Goal: Task Accomplishment & Management: Complete application form

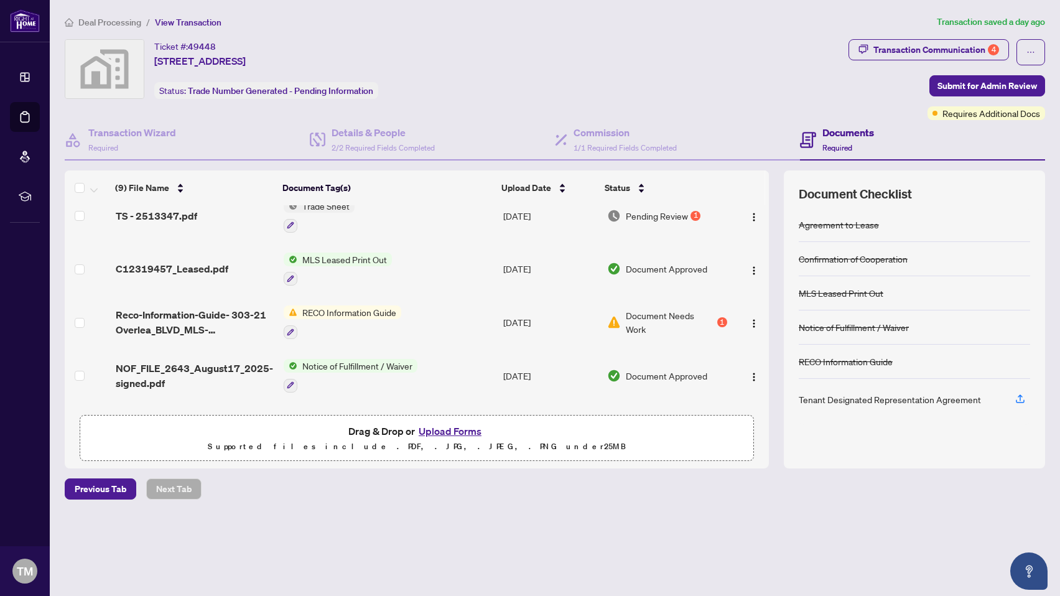
scroll to position [72, 0]
click at [1018, 401] on icon "button" at bounding box center [1020, 400] width 9 height 3
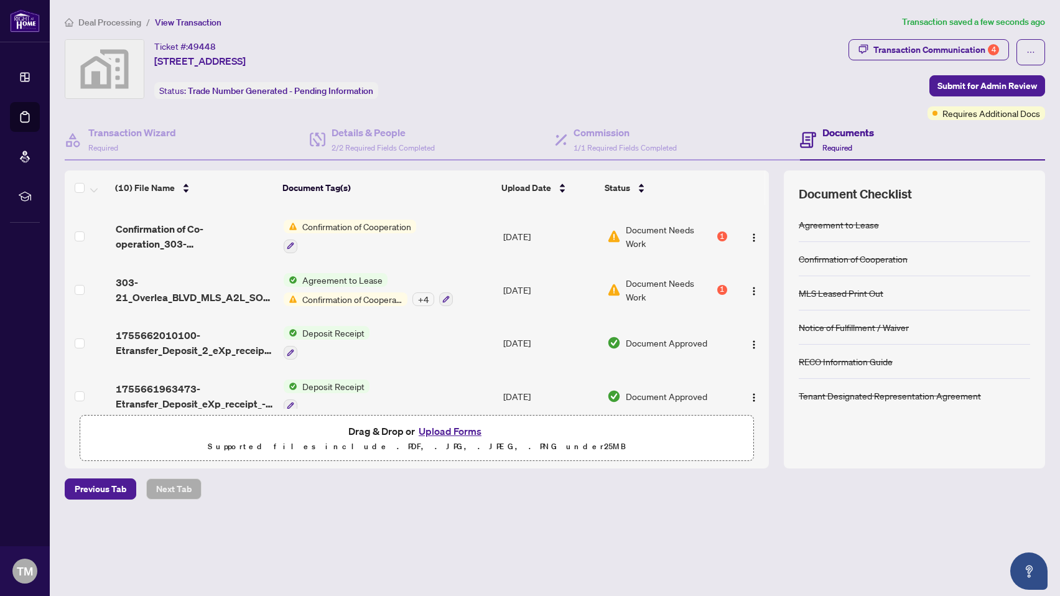
scroll to position [328, 0]
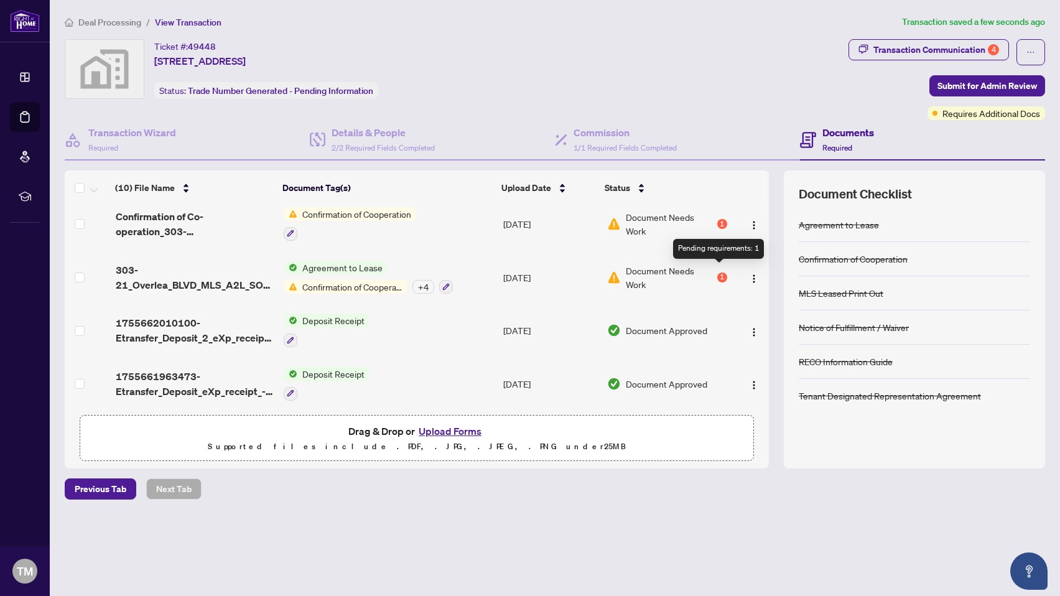
click at [718, 272] on div "1" at bounding box center [722, 277] width 10 height 10
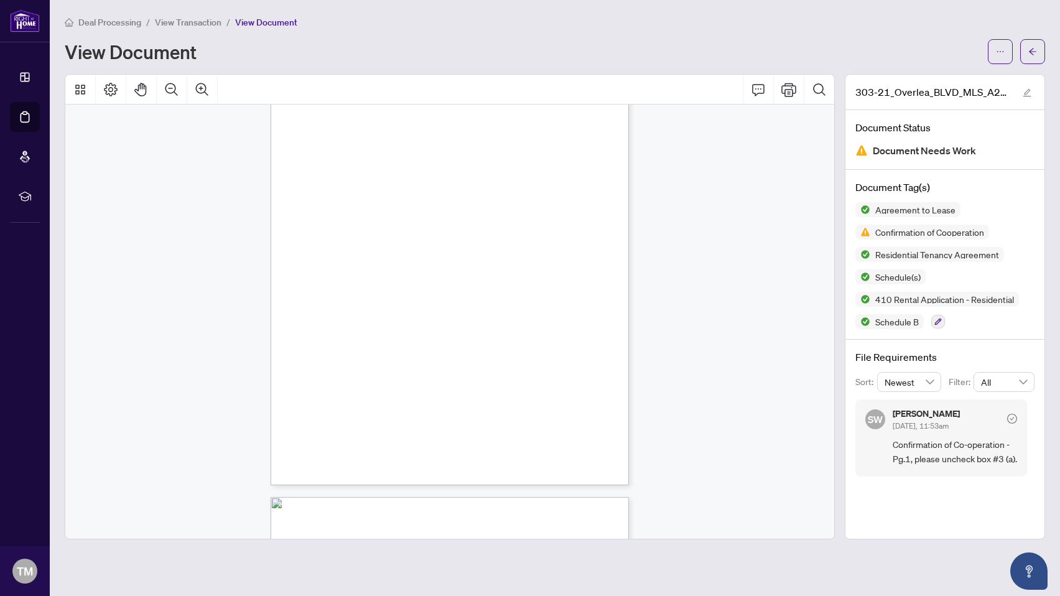
scroll to position [100, 0]
click at [322, 290] on span "4" at bounding box center [320, 288] width 5 height 6
click at [274, 21] on span "View Document" at bounding box center [266, 22] width 62 height 11
click at [203, 22] on span "View Transaction" at bounding box center [188, 22] width 67 height 11
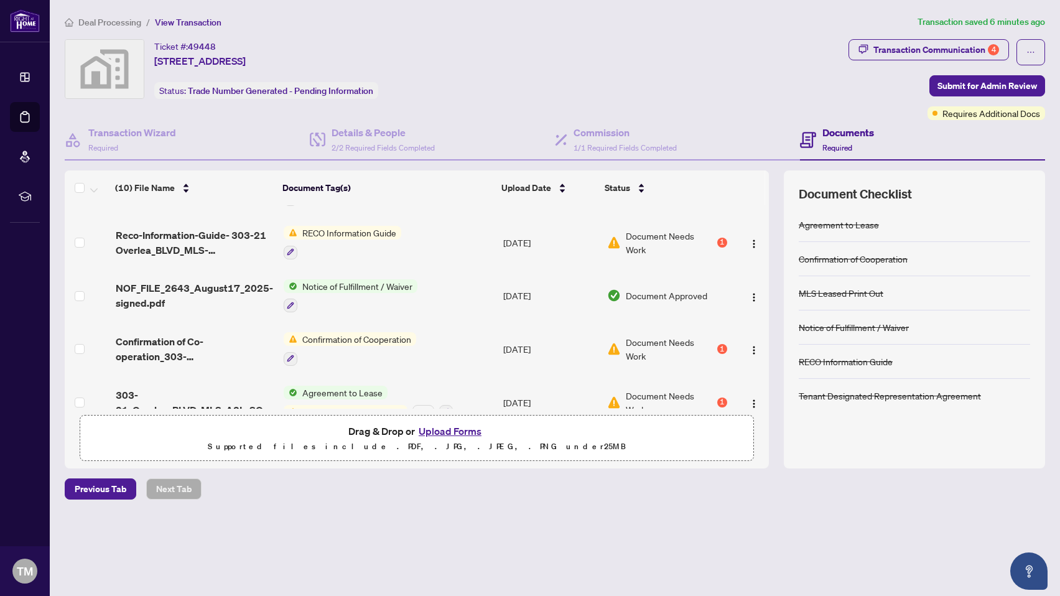
scroll to position [205, 0]
click at [751, 343] on img "button" at bounding box center [754, 348] width 10 height 10
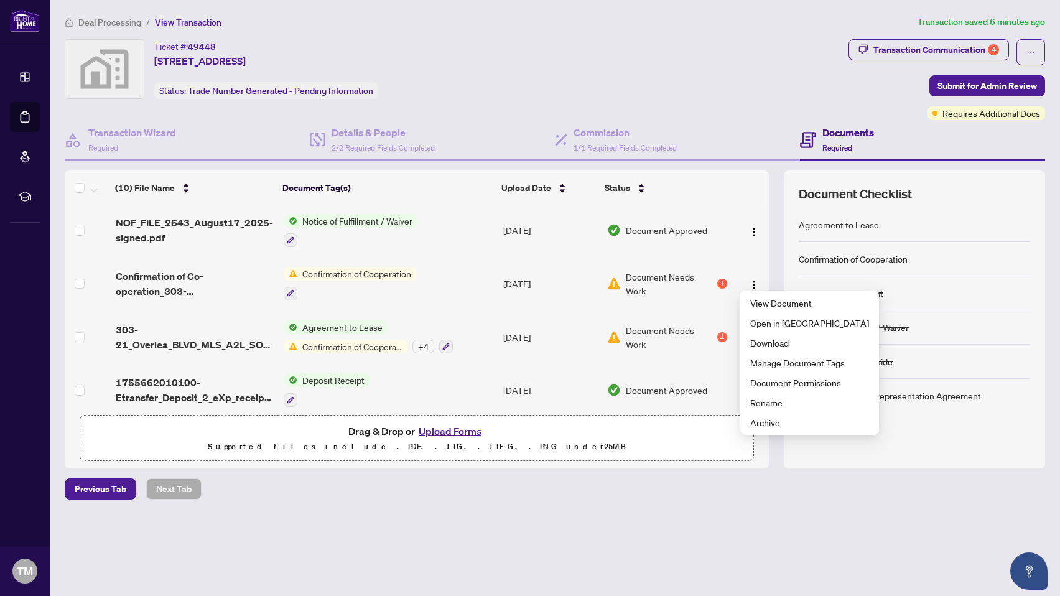
scroll to position [269, 0]
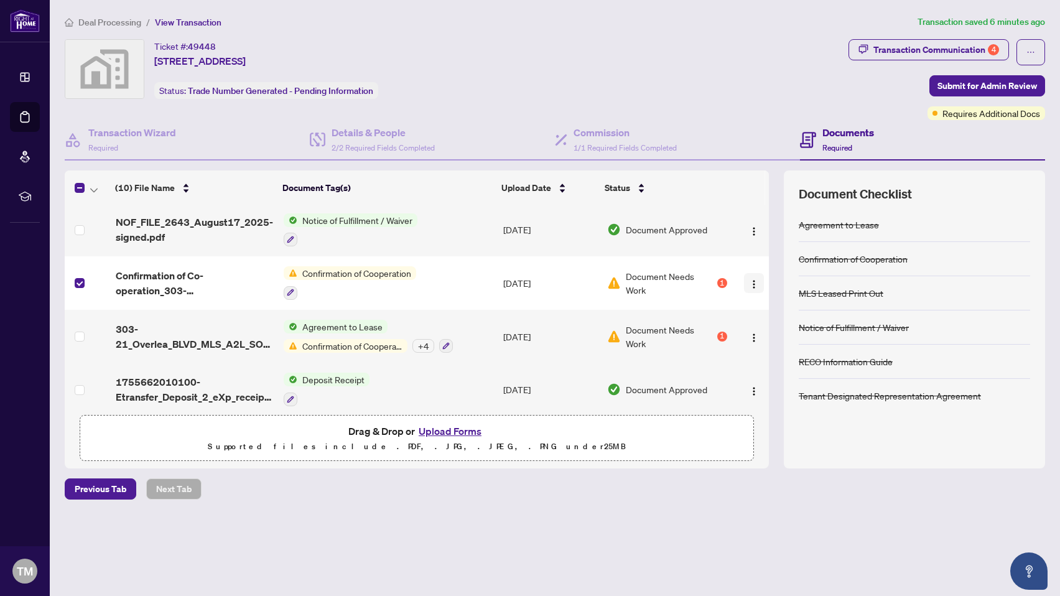
click at [752, 279] on img "button" at bounding box center [754, 284] width 10 height 10
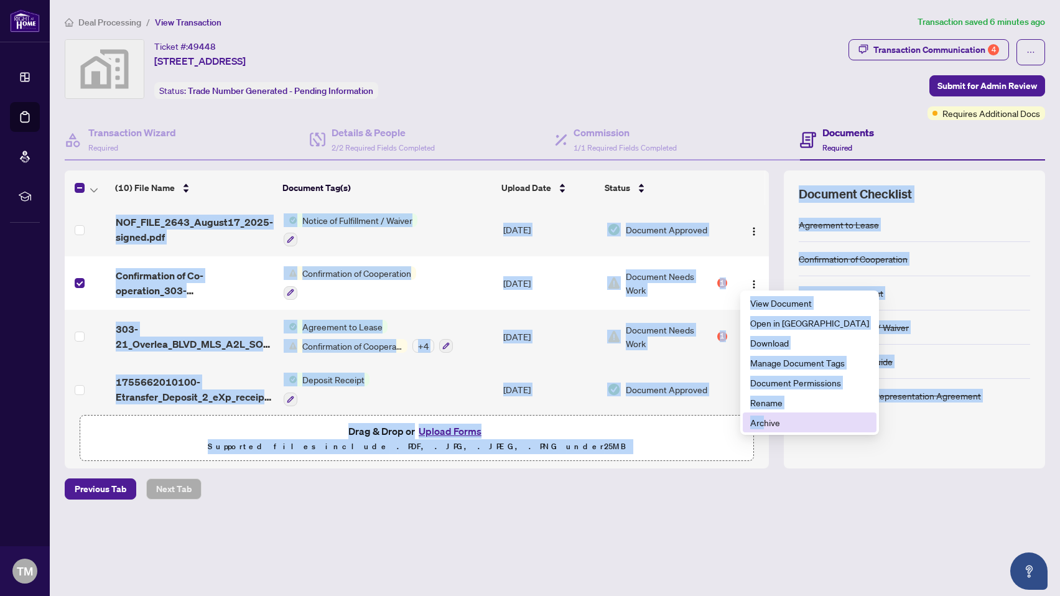
drag, startPoint x: 766, startPoint y: 425, endPoint x: 701, endPoint y: 463, distance: 75.0
type textarea "**********"
click at [701, 464] on body "Dashboard Deal Processing Mortgage Referrals rLearning TM [PERSON_NAME] [EMAIL_…" at bounding box center [530, 298] width 1060 height 596
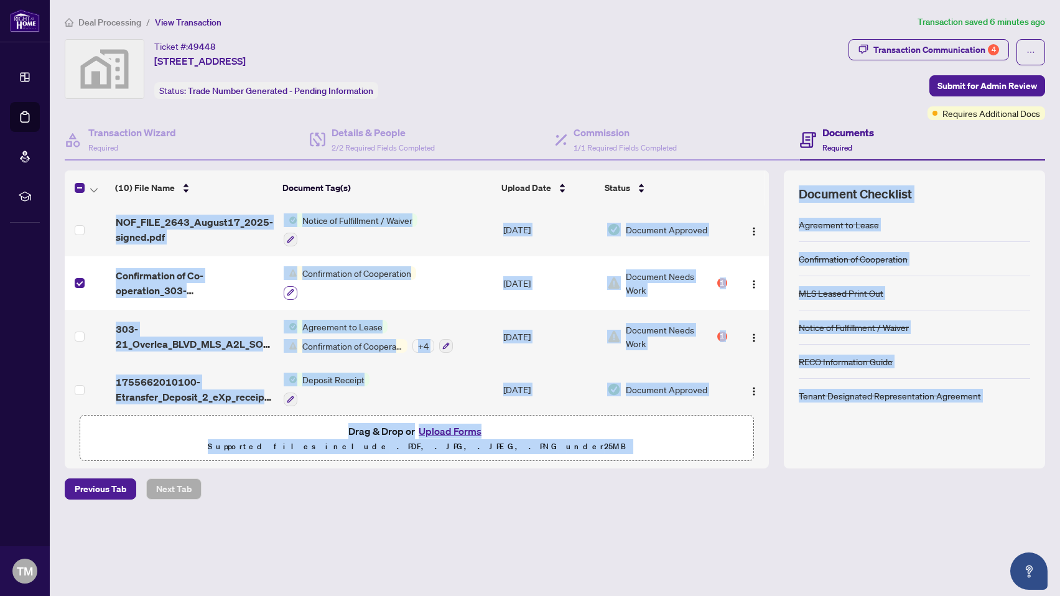
click at [294, 290] on button "button" at bounding box center [291, 293] width 14 height 14
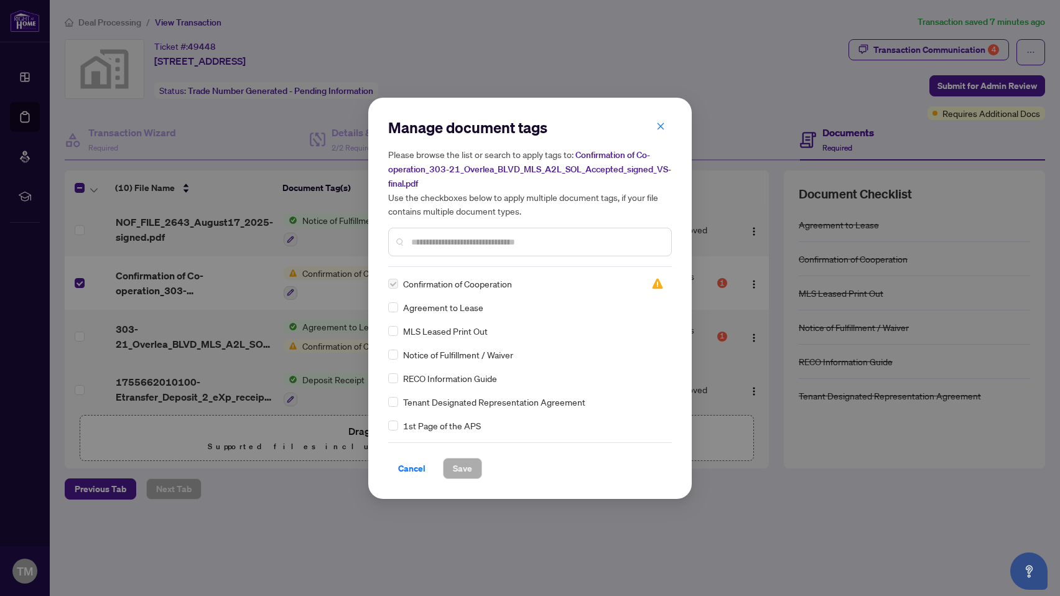
click at [452, 242] on input "text" at bounding box center [536, 242] width 250 height 14
click at [416, 468] on span "Cancel" at bounding box center [411, 468] width 27 height 20
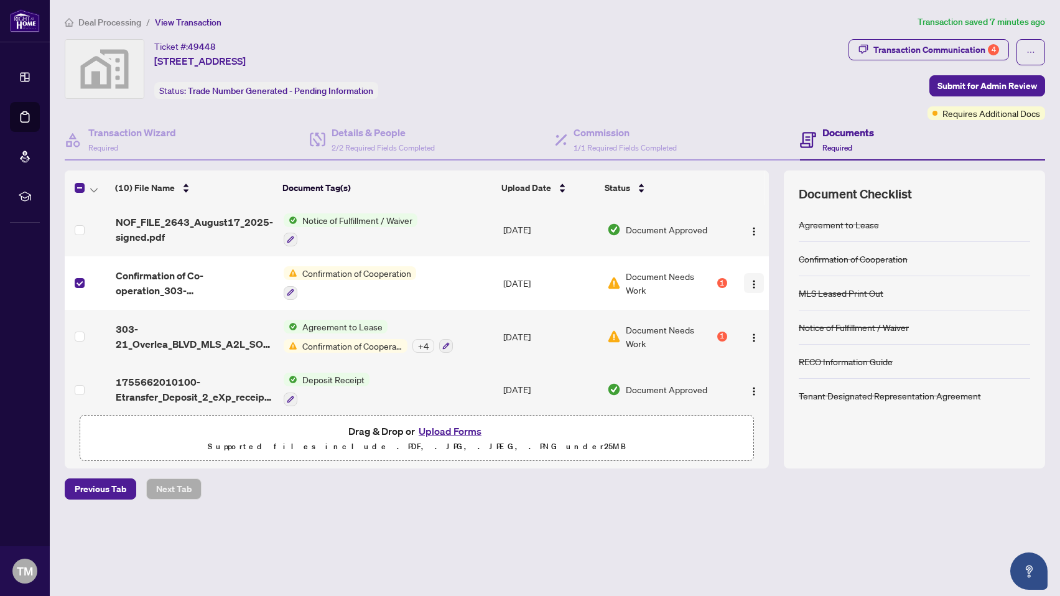
click at [753, 282] on img "button" at bounding box center [754, 284] width 10 height 10
click at [634, 469] on div "Deal Processing / View Transaction Transaction saved 8 minutes ago Ticket #: 49…" at bounding box center [555, 279] width 990 height 528
click at [466, 427] on button "Upload Forms" at bounding box center [450, 431] width 70 height 16
click at [751, 281] on img "button" at bounding box center [754, 284] width 10 height 10
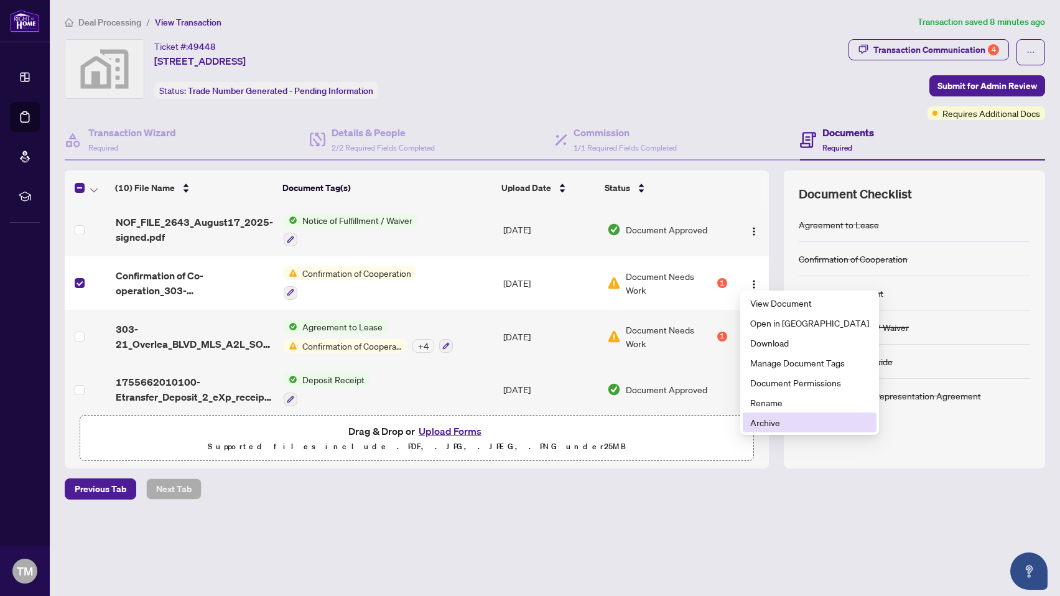
click at [755, 422] on span "Archive" at bounding box center [809, 422] width 119 height 14
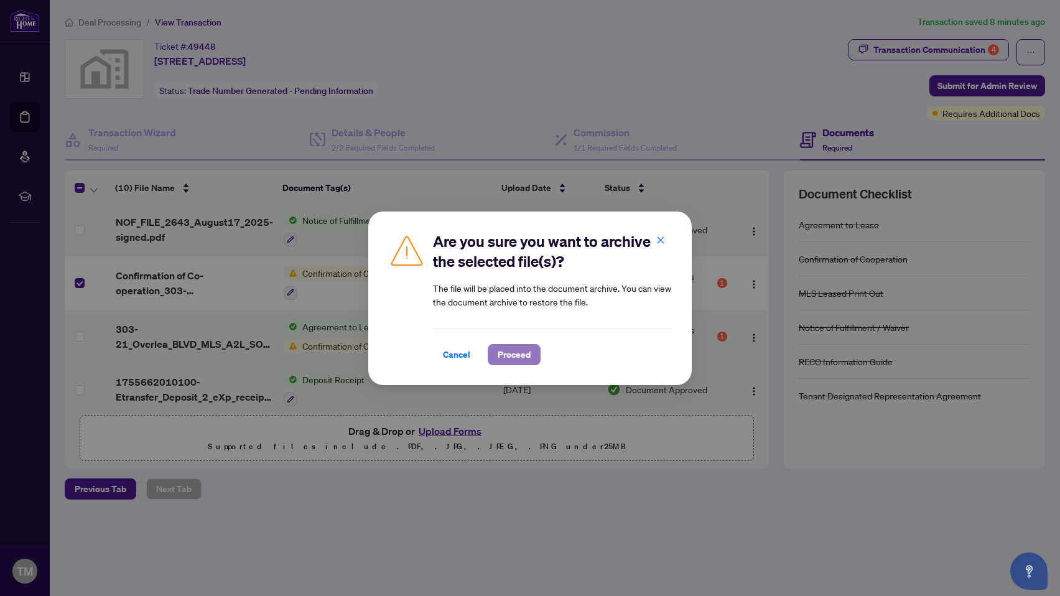
click at [530, 351] on span "Proceed" at bounding box center [514, 355] width 33 height 20
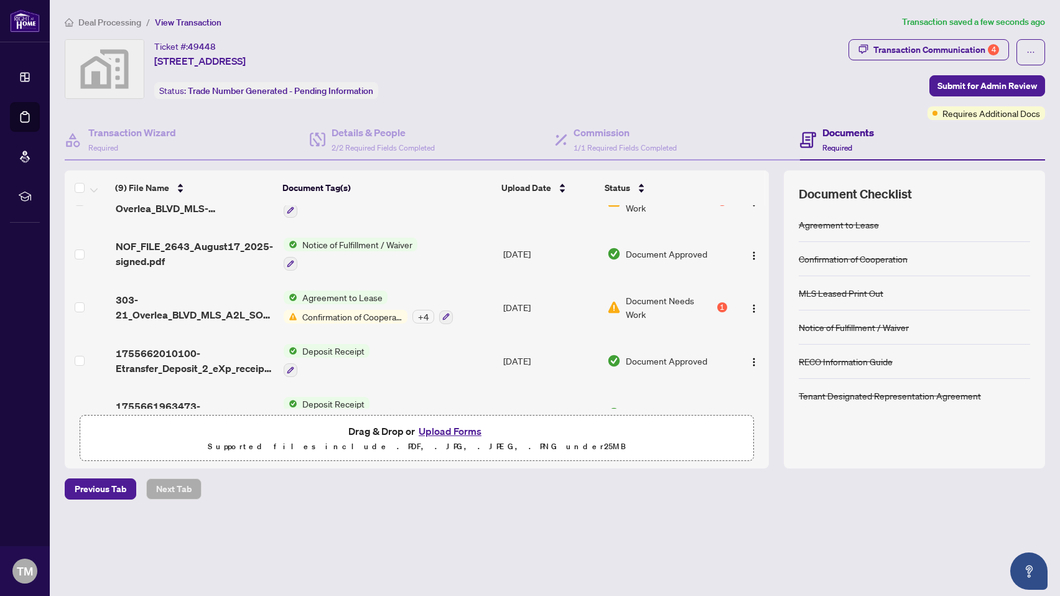
scroll to position [276, 0]
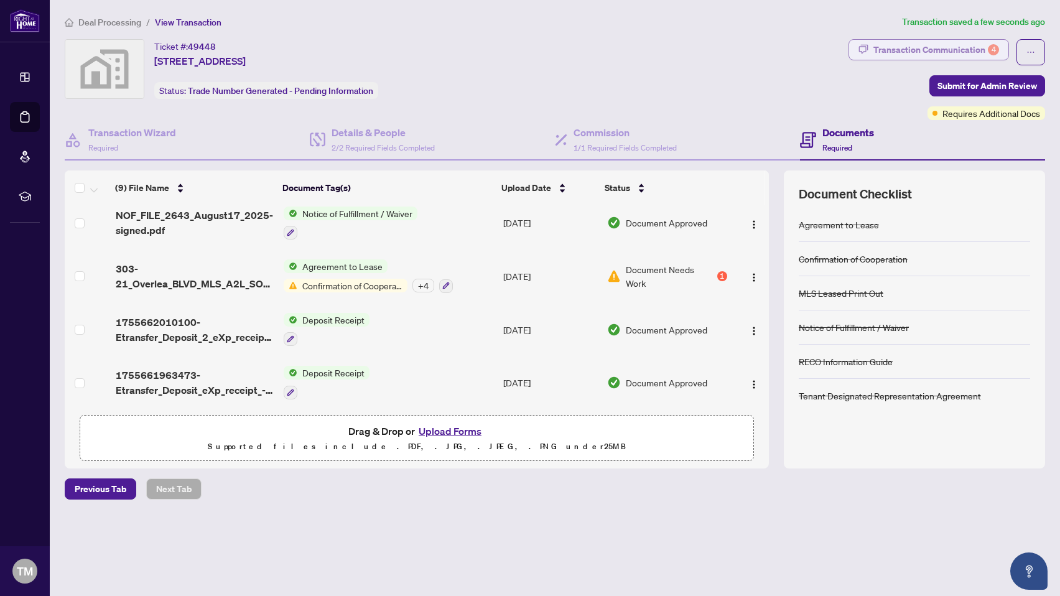
click at [939, 49] on div "Transaction Communication 4" at bounding box center [936, 50] width 126 height 20
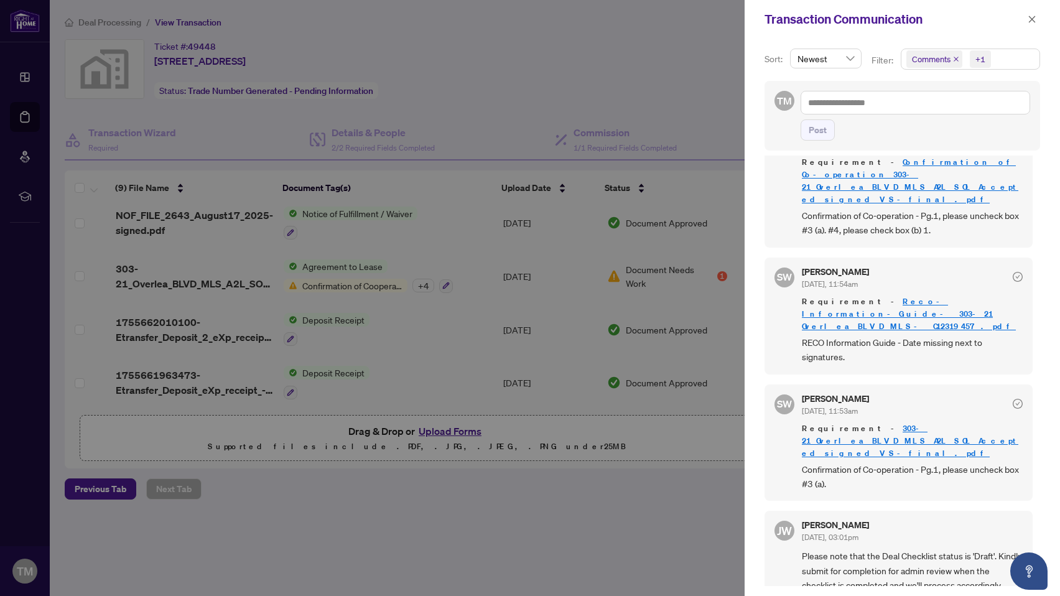
scroll to position [453, 0]
click at [659, 485] on div at bounding box center [530, 298] width 1060 height 596
click at [1033, 19] on icon "close" at bounding box center [1032, 19] width 7 height 7
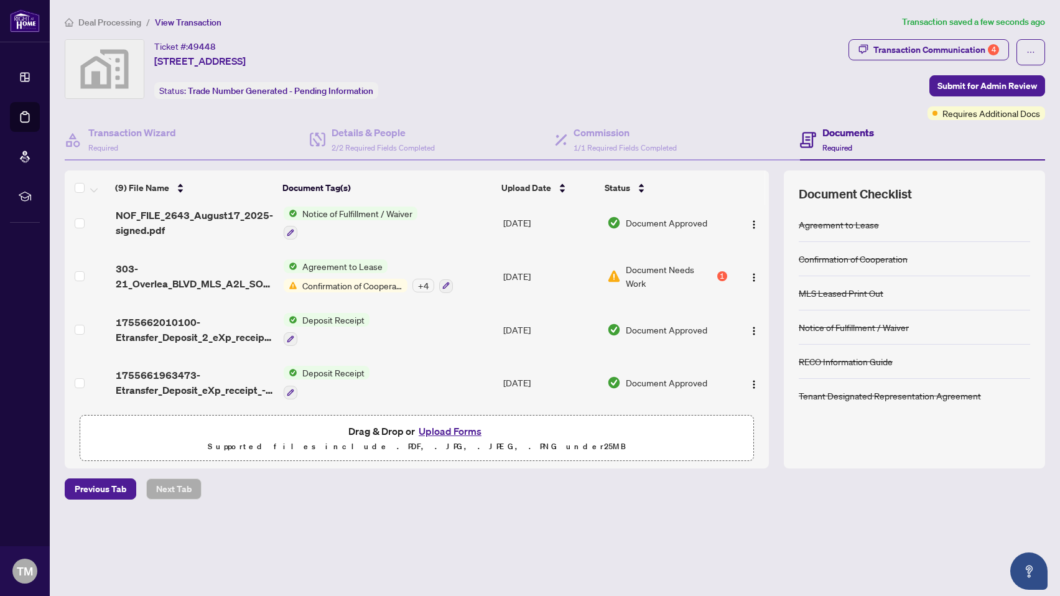
click at [436, 425] on button "Upload Forms" at bounding box center [450, 431] width 70 height 16
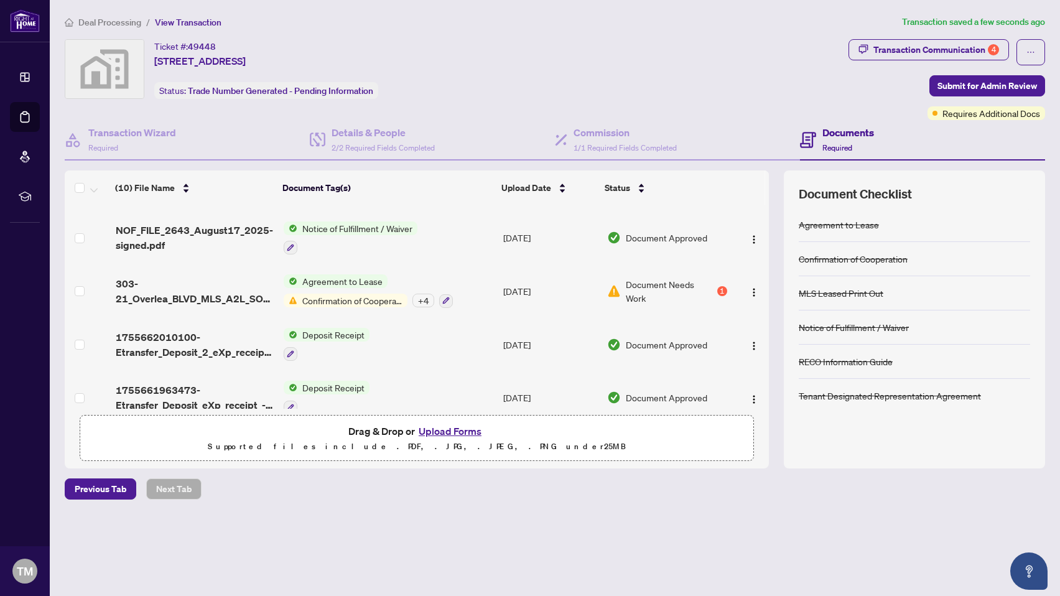
scroll to position [318, 0]
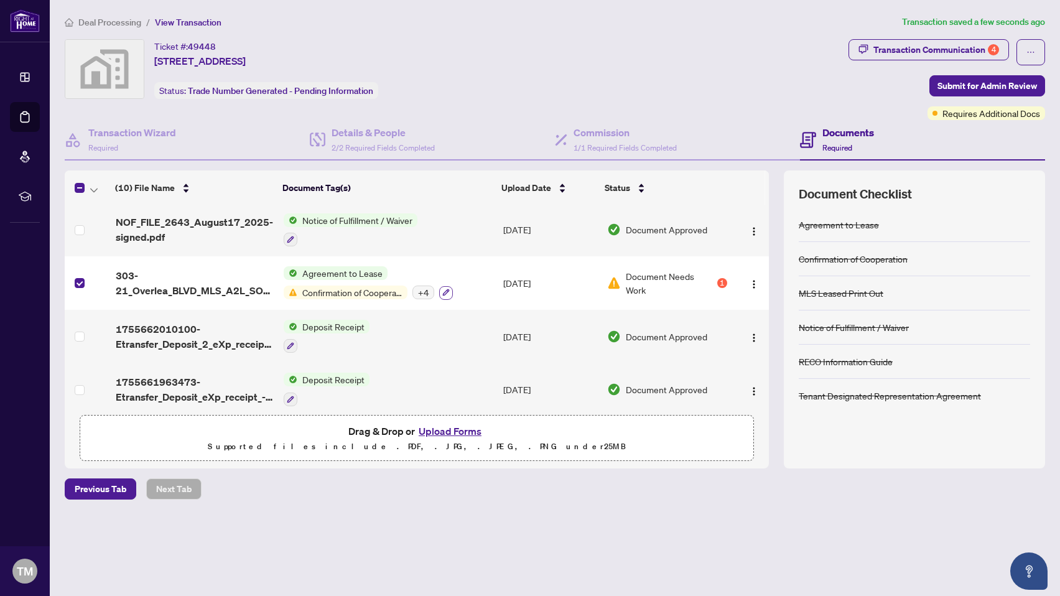
click at [439, 290] on button "button" at bounding box center [446, 293] width 14 height 14
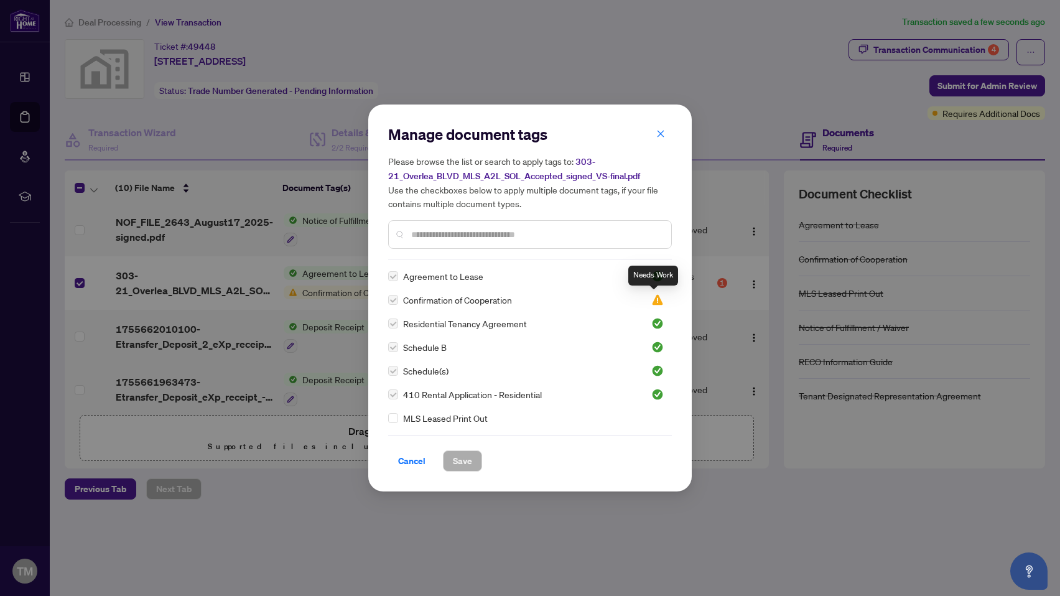
click at [657, 299] on img at bounding box center [657, 300] width 12 height 12
click at [417, 462] on span "Cancel" at bounding box center [411, 461] width 27 height 20
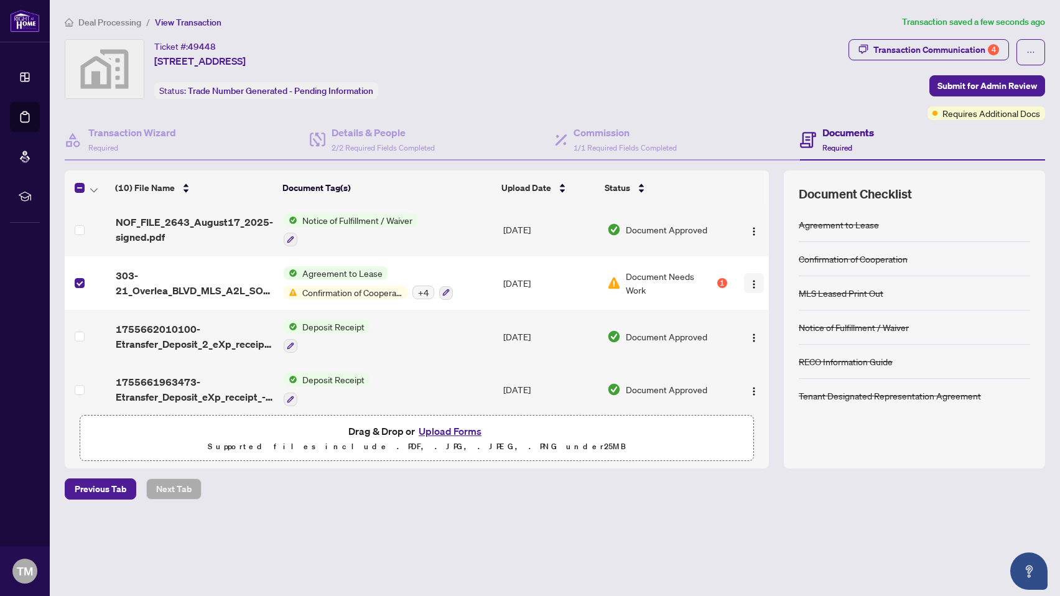
click at [749, 279] on img "button" at bounding box center [754, 284] width 10 height 10
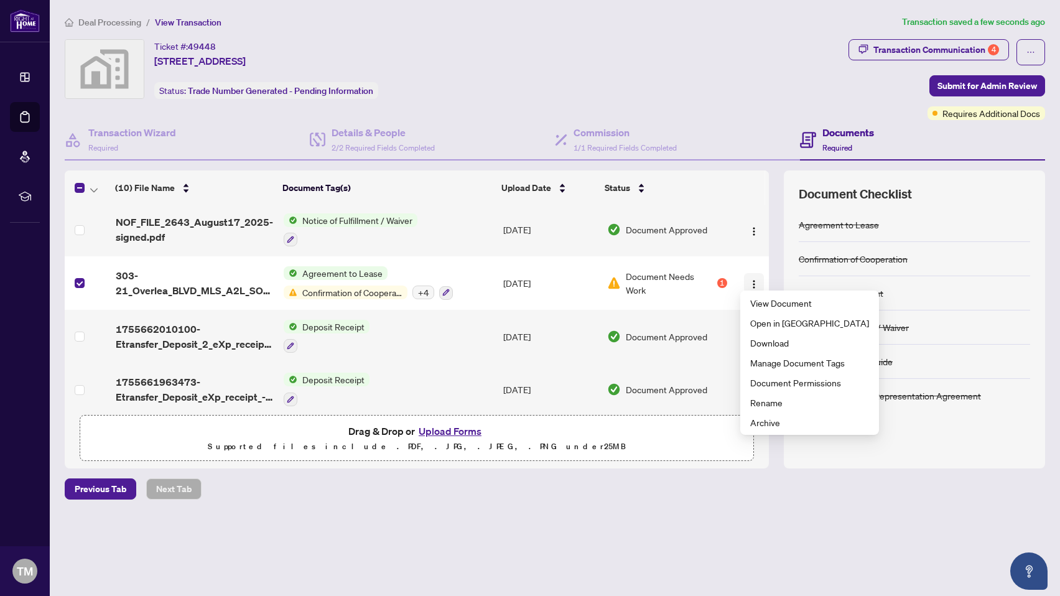
click at [749, 279] on img "button" at bounding box center [754, 284] width 10 height 10
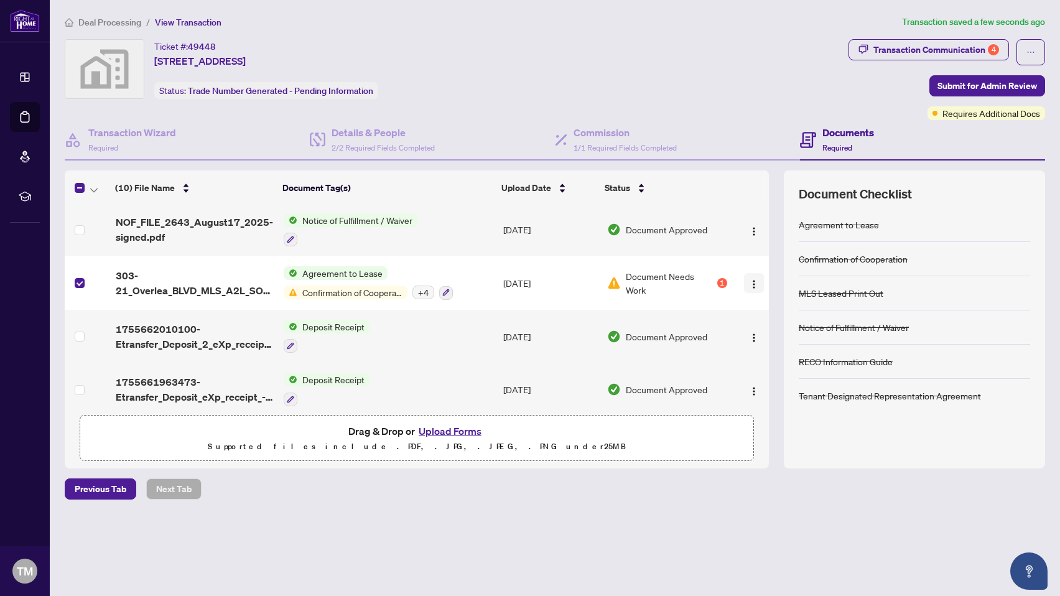
click at [749, 279] on img "button" at bounding box center [754, 284] width 10 height 10
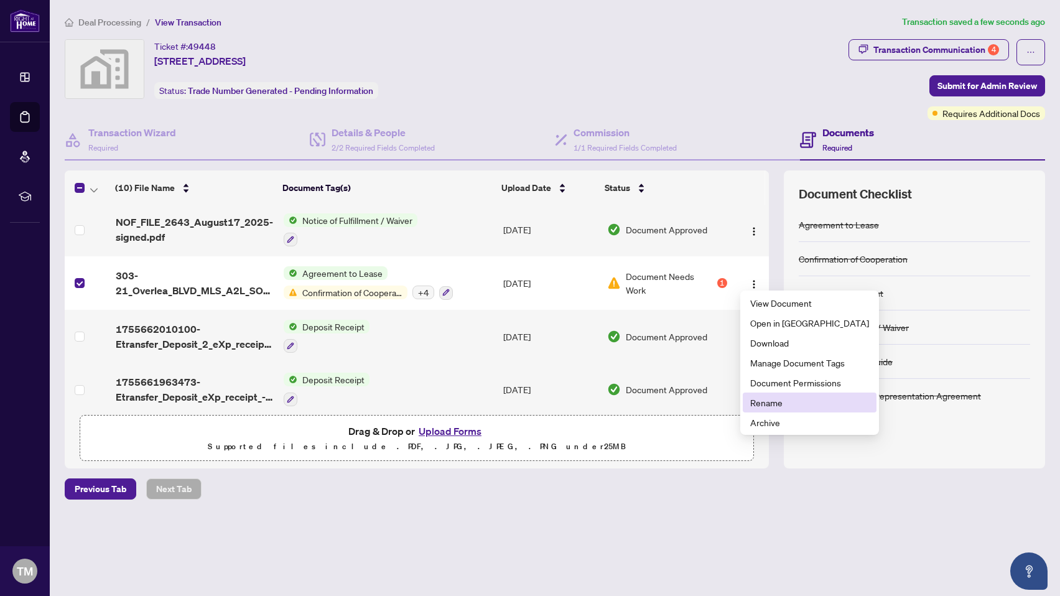
click at [761, 402] on span "Rename" at bounding box center [809, 403] width 119 height 14
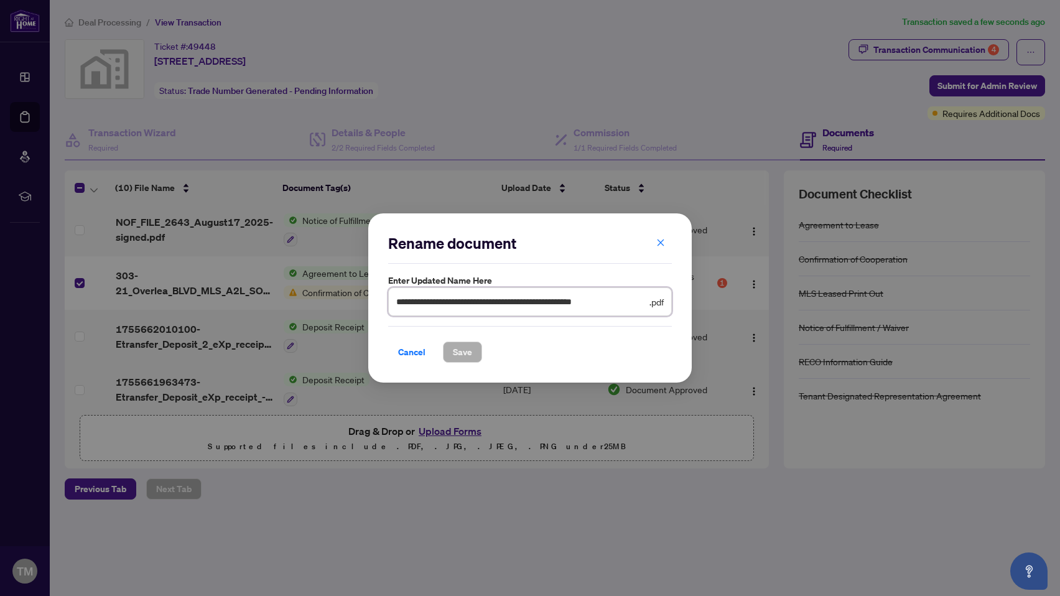
click at [398, 300] on input "**********" at bounding box center [521, 302] width 251 height 14
type input "**********"
click at [463, 356] on span "Save" at bounding box center [462, 352] width 19 height 20
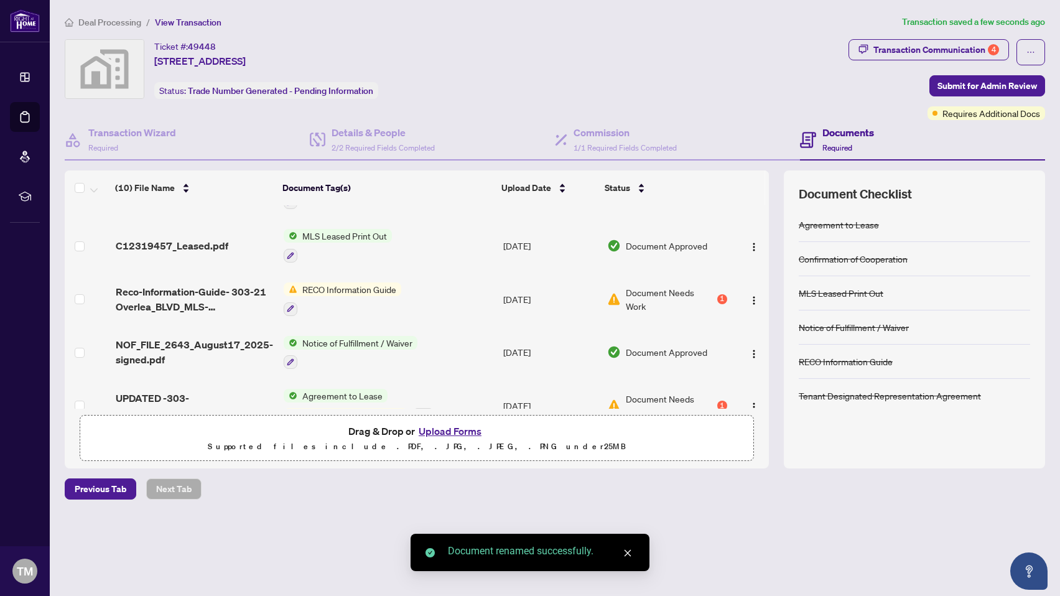
scroll to position [168, 0]
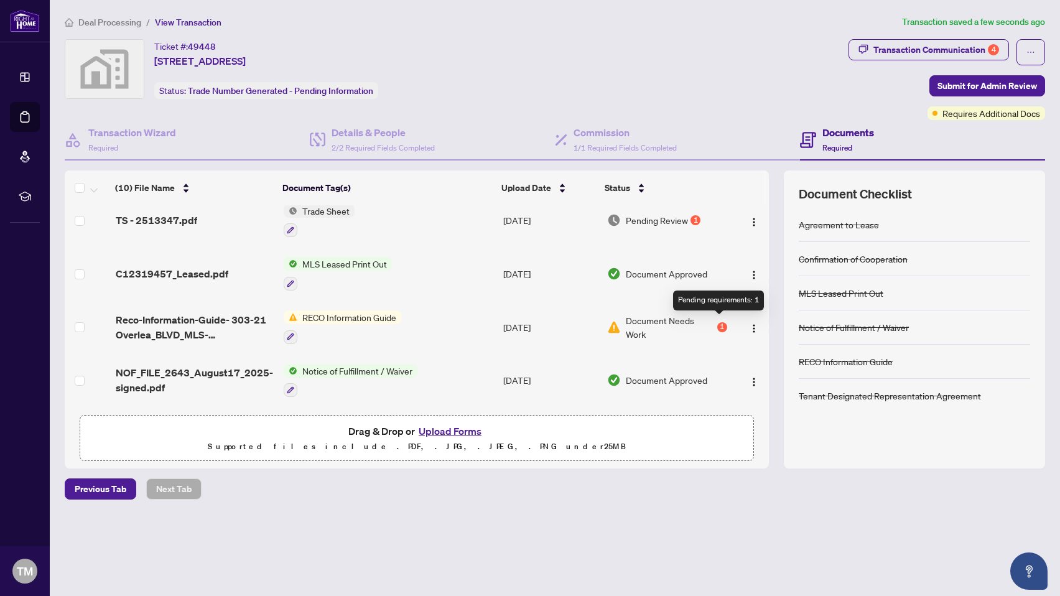
click at [719, 322] on div "1" at bounding box center [722, 327] width 10 height 10
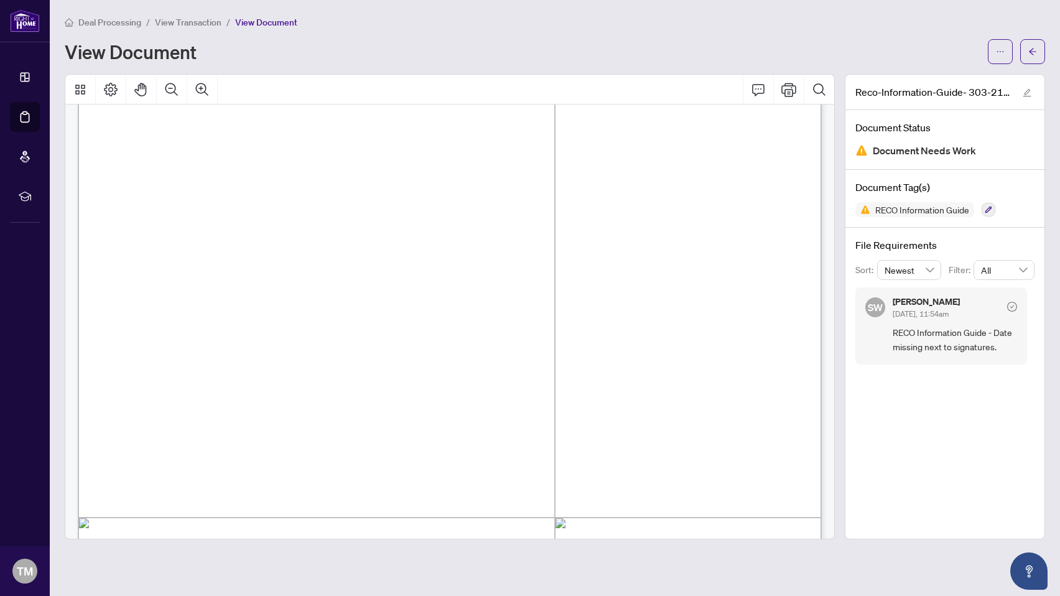
scroll to position [10884, 0]
click at [111, 92] on icon "Page Layout" at bounding box center [110, 89] width 15 height 15
click at [81, 95] on icon "Thumbnails" at bounding box center [80, 89] width 15 height 15
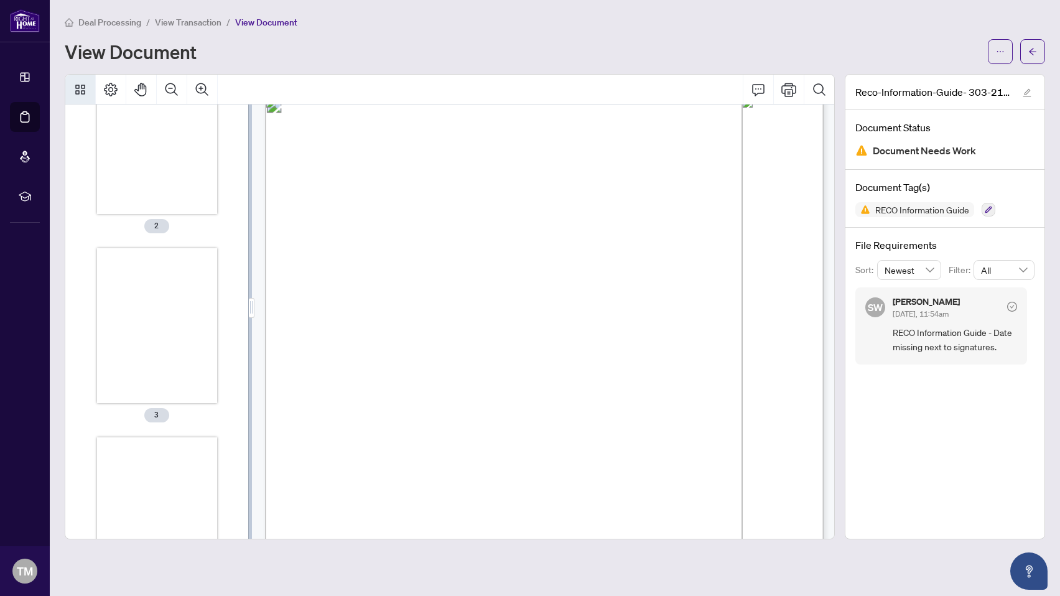
scroll to position [0, 0]
click at [176, 20] on span "View Transaction" at bounding box center [188, 22] width 67 height 11
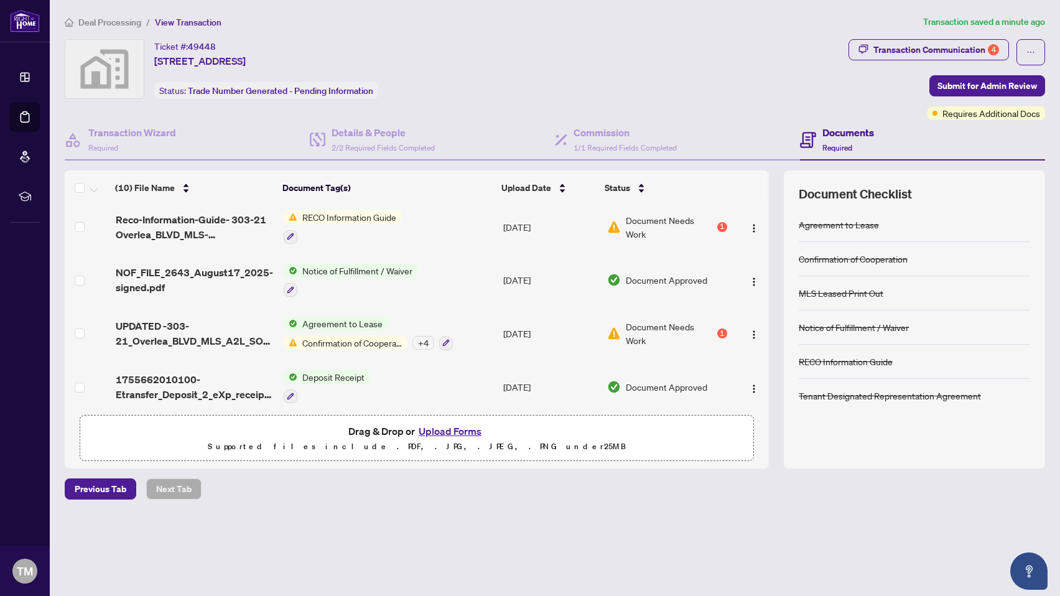
scroll to position [267, 0]
click at [753, 225] on img "button" at bounding box center [754, 230] width 10 height 10
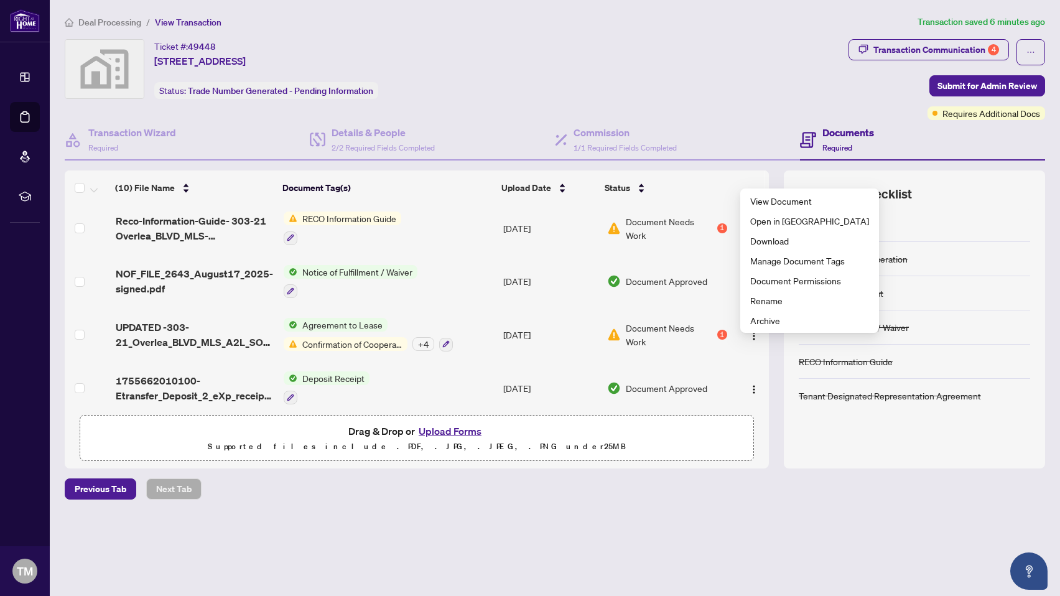
scroll to position [325, 0]
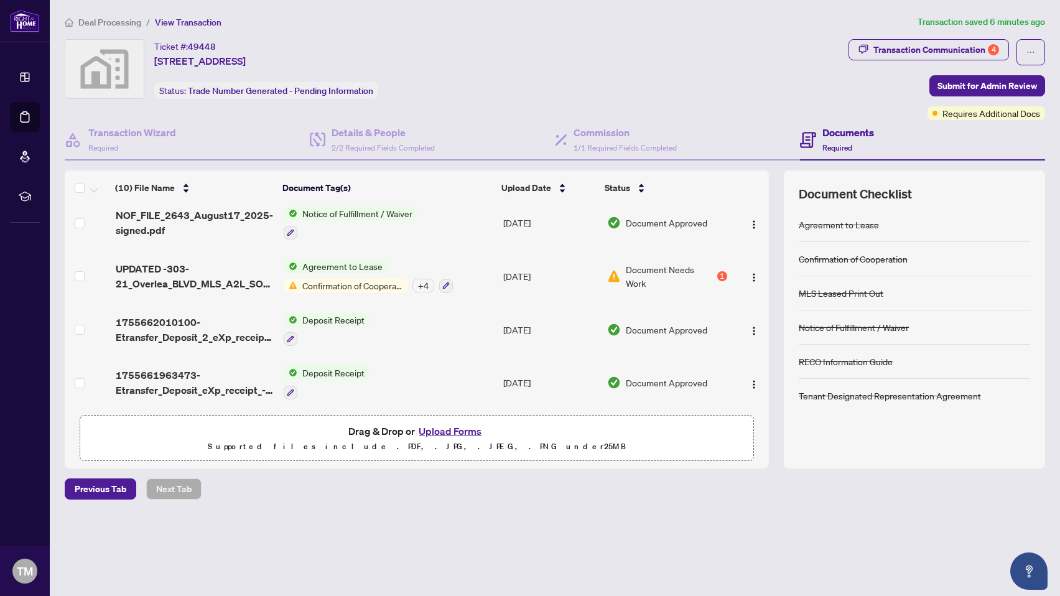
click at [466, 431] on button "Upload Forms" at bounding box center [450, 431] width 70 height 16
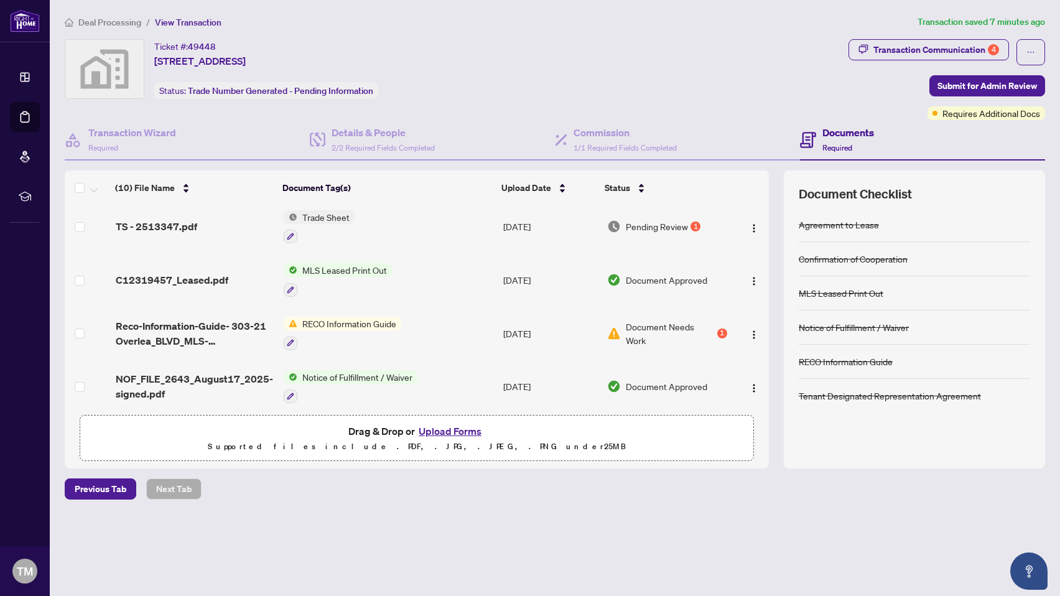
scroll to position [159, 0]
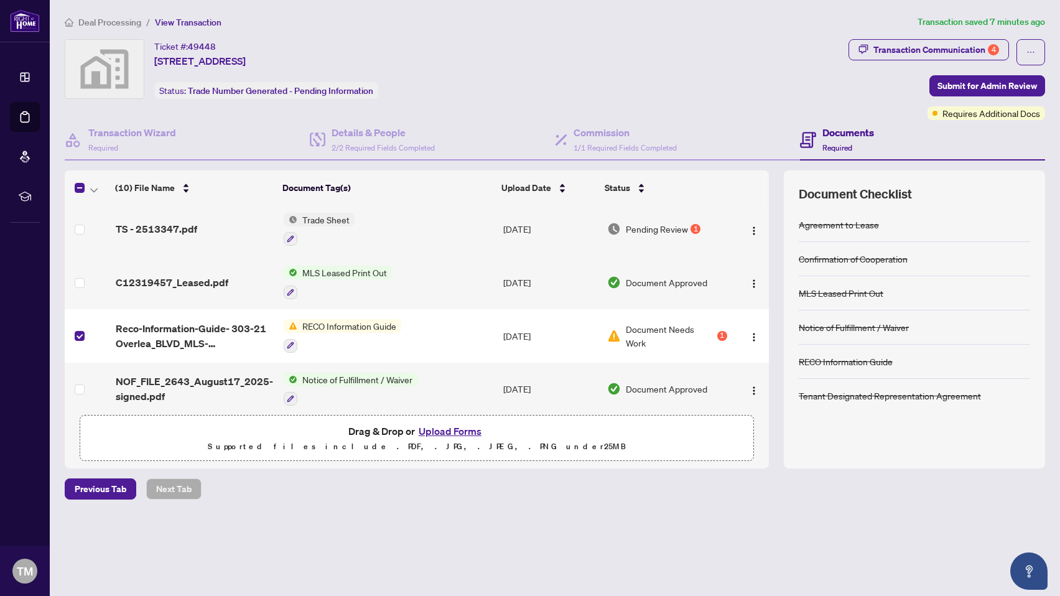
click at [432, 429] on button "Upload Forms" at bounding box center [450, 431] width 70 height 16
click at [466, 427] on button "Upload Forms" at bounding box center [450, 431] width 70 height 16
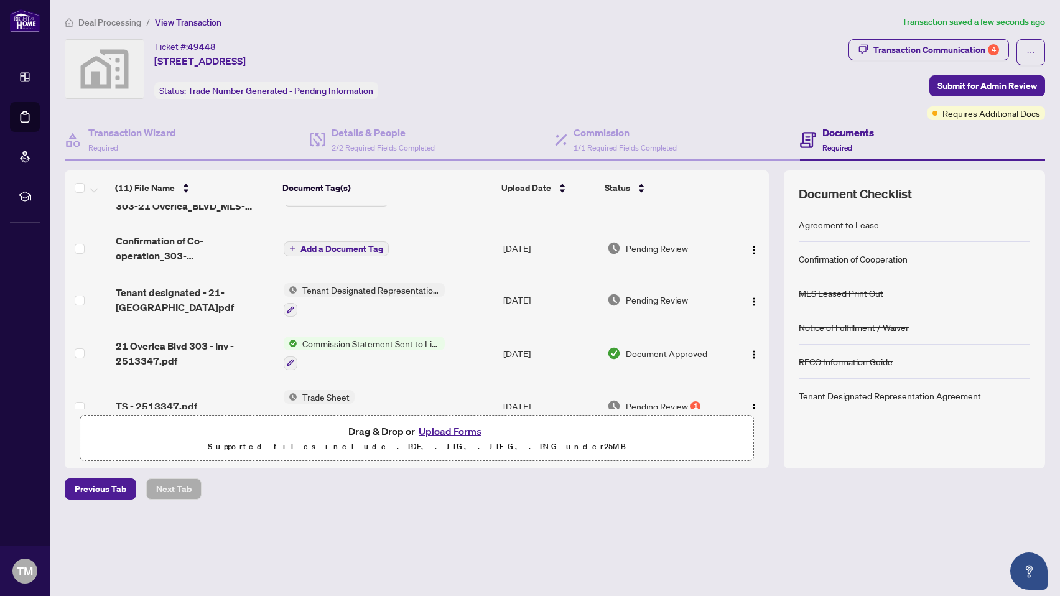
scroll to position [60, 0]
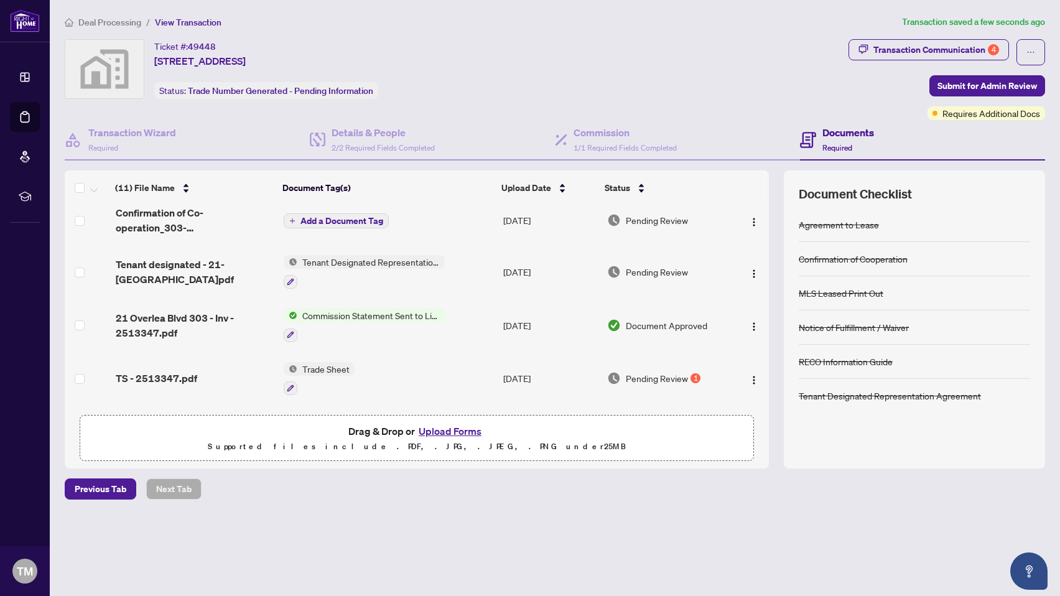
click at [661, 378] on span "Pending Review" at bounding box center [657, 378] width 62 height 14
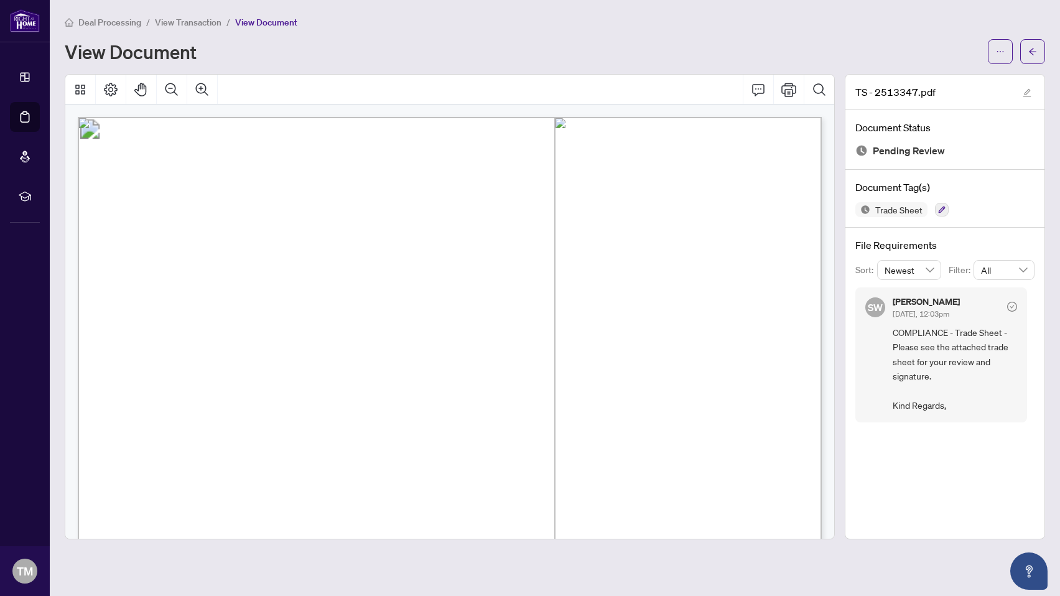
click at [193, 24] on span "View Transaction" at bounding box center [188, 22] width 67 height 11
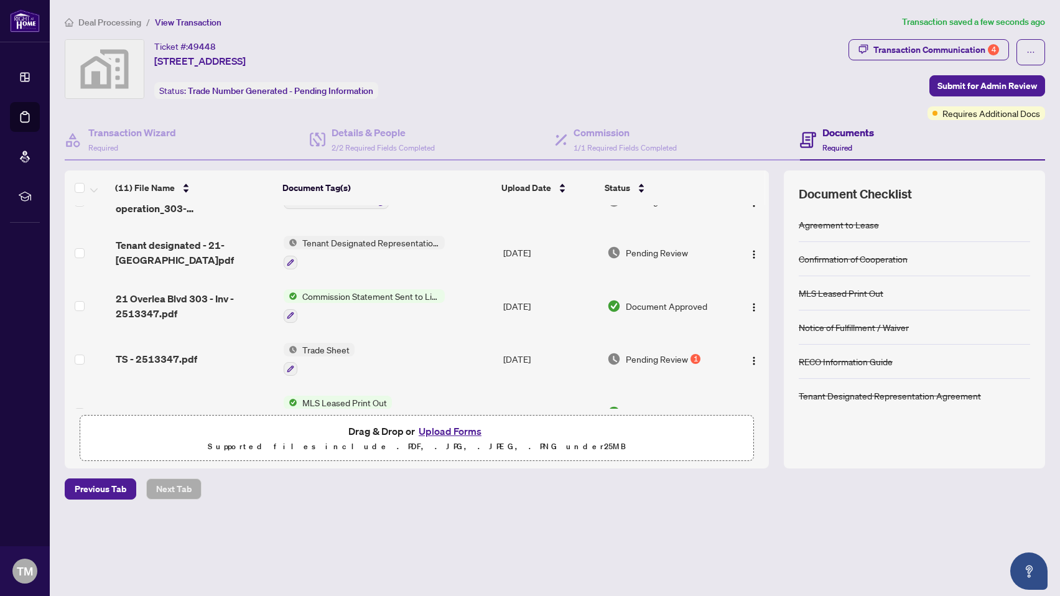
scroll to position [83, 0]
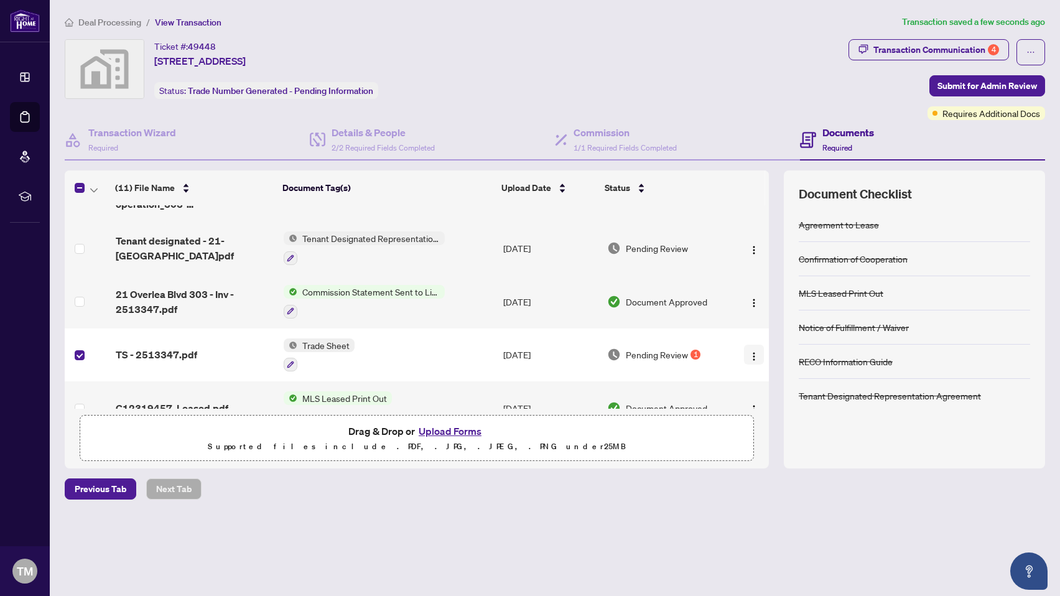
click at [751, 352] on img "button" at bounding box center [754, 356] width 10 height 10
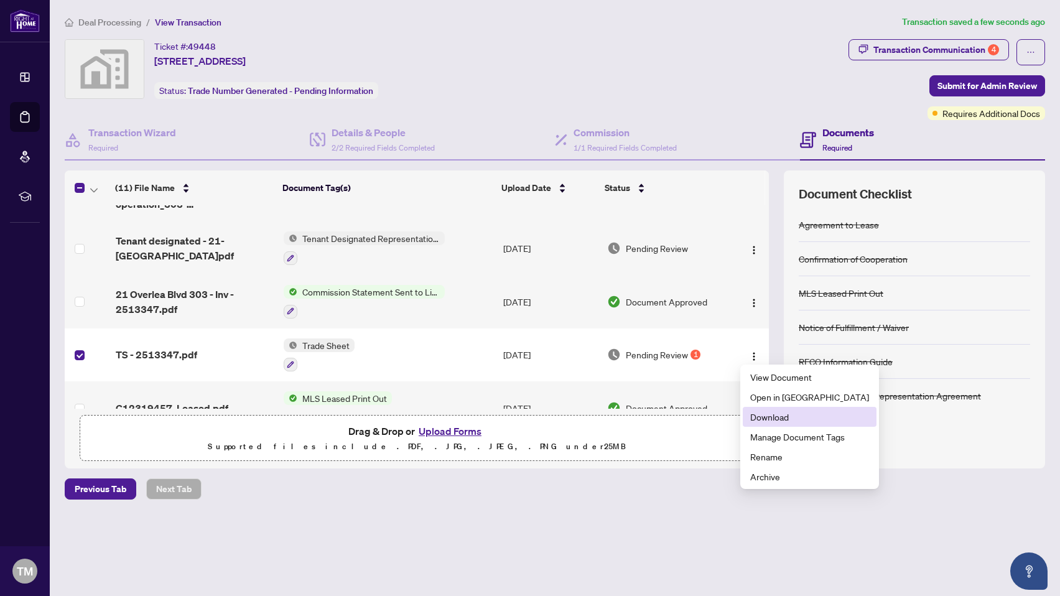
click at [775, 417] on span "Download" at bounding box center [809, 417] width 119 height 14
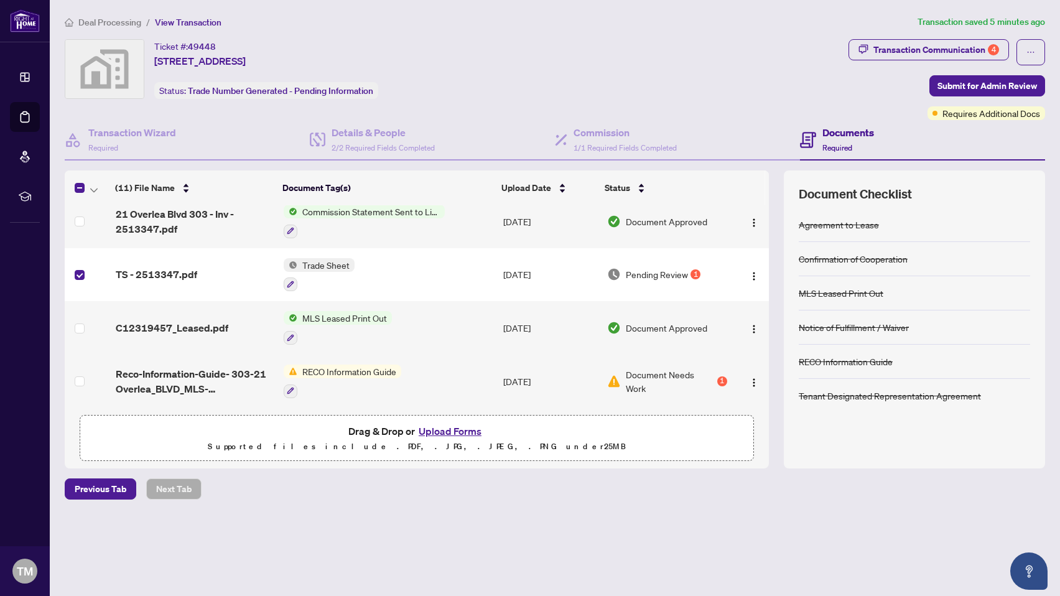
scroll to position [181, 0]
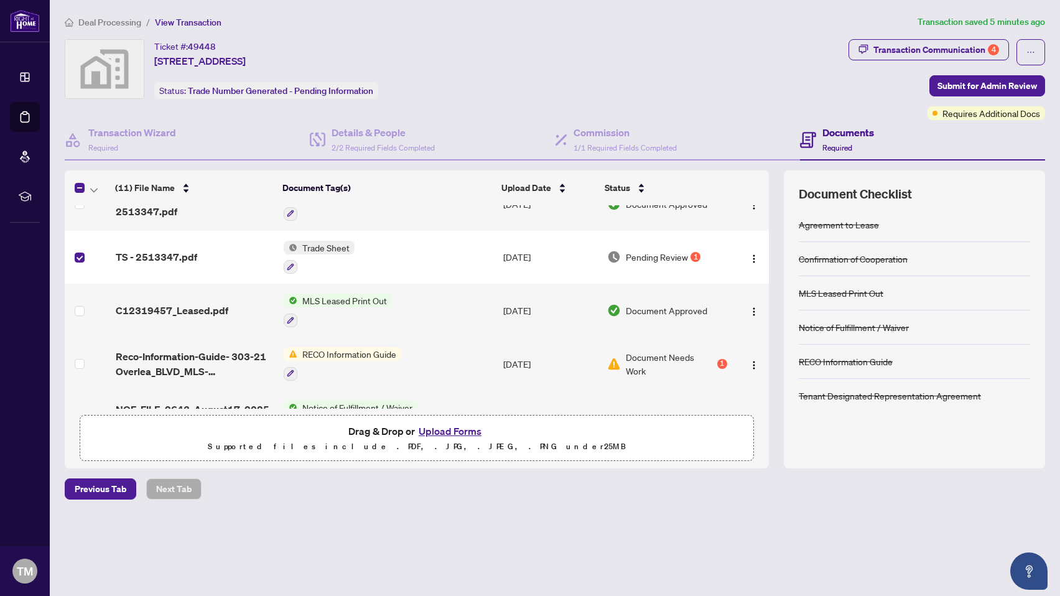
click at [458, 432] on button "Upload Forms" at bounding box center [450, 431] width 70 height 16
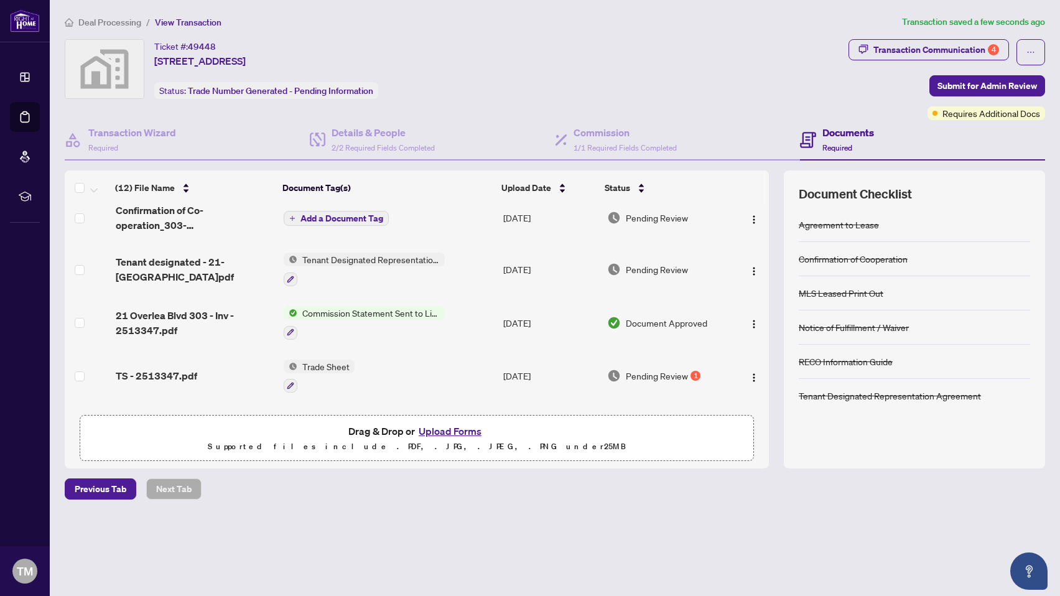
scroll to position [0, 0]
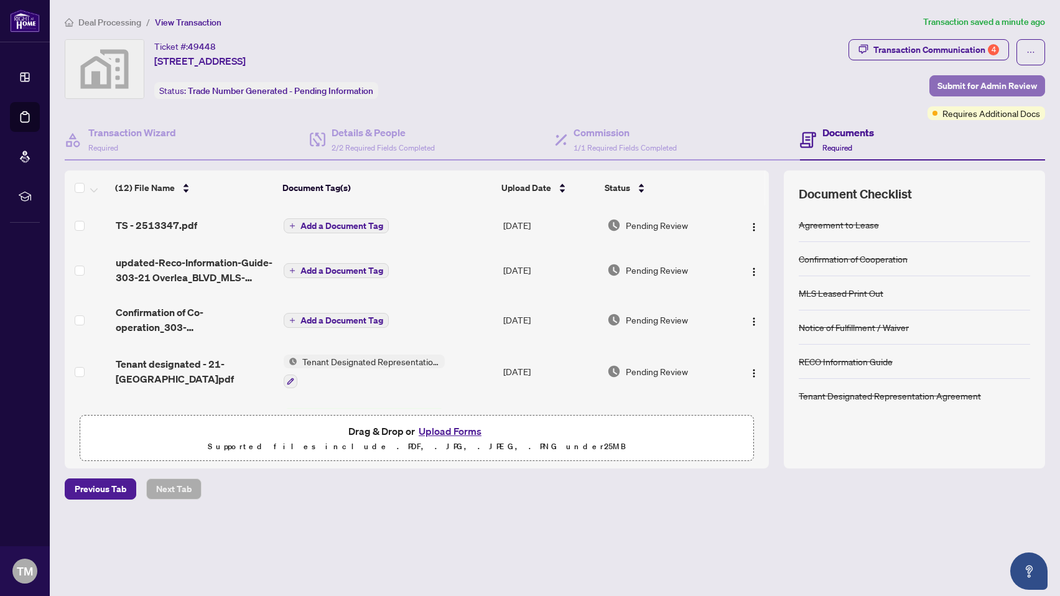
click at [976, 88] on span "Submit for Admin Review" at bounding box center [987, 86] width 100 height 20
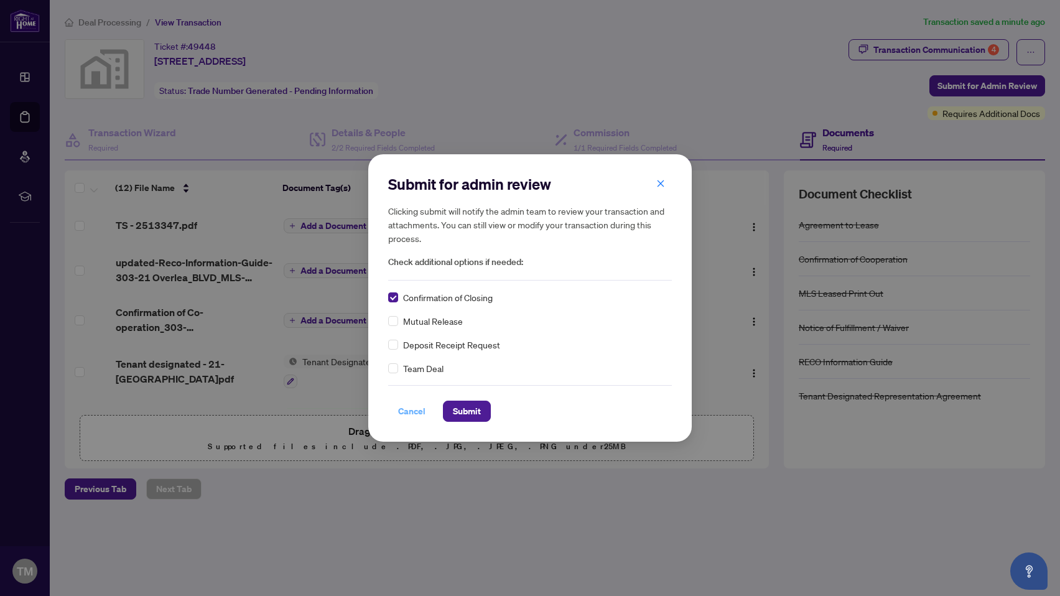
click at [407, 408] on span "Cancel" at bounding box center [411, 411] width 27 height 20
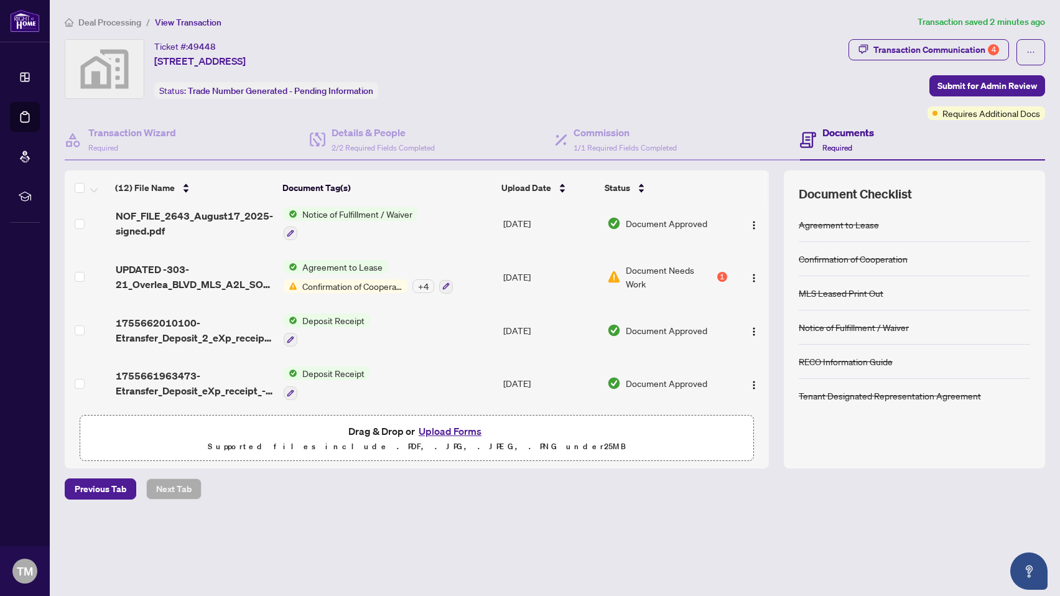
scroll to position [415, 0]
click at [993, 85] on span "Submit for Admin Review" at bounding box center [987, 86] width 100 height 20
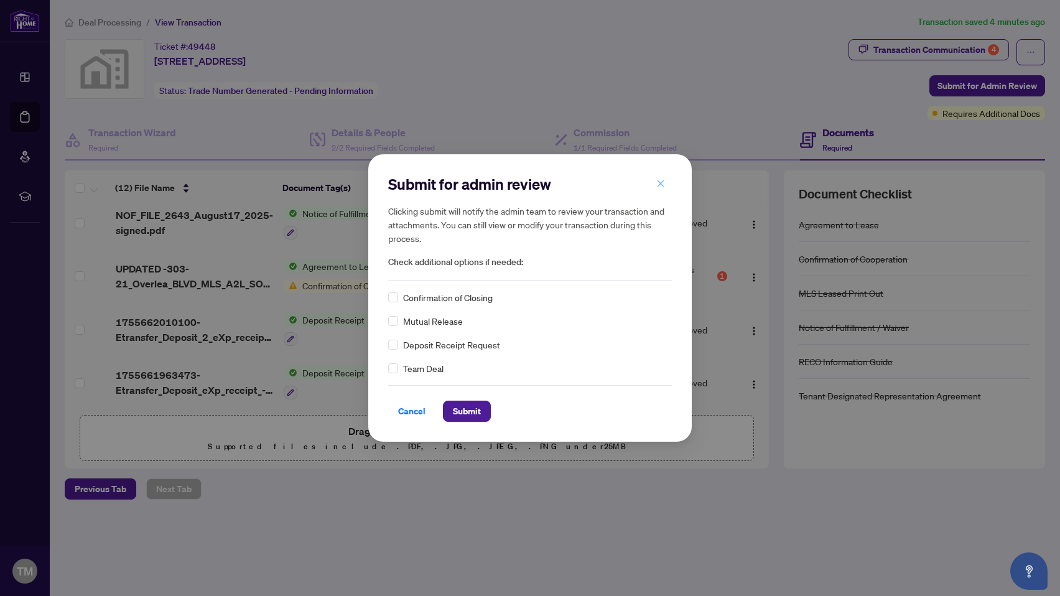
click at [667, 188] on button "button" at bounding box center [660, 183] width 25 height 21
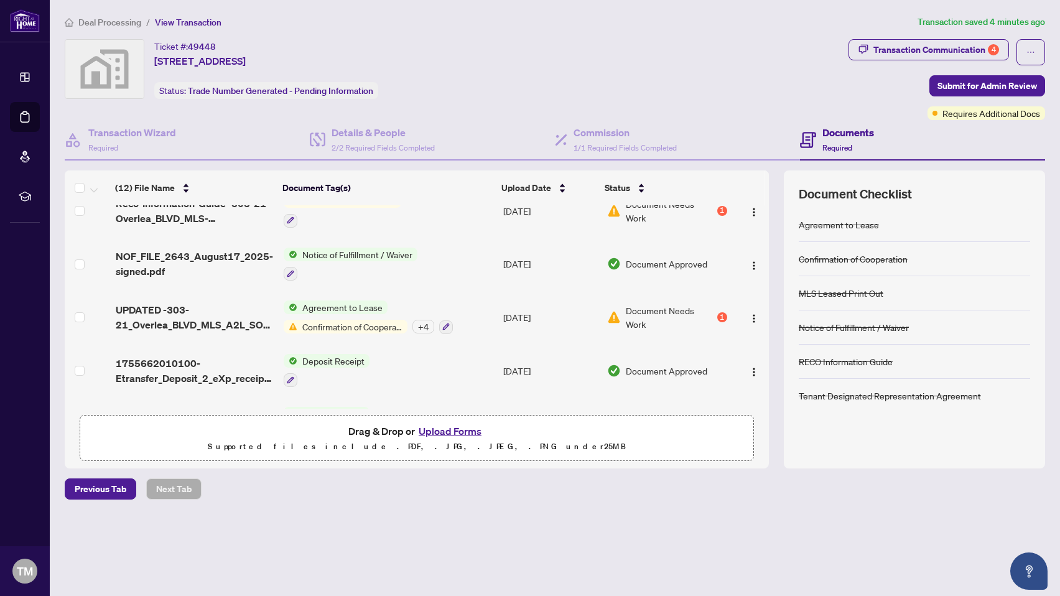
scroll to position [368, 0]
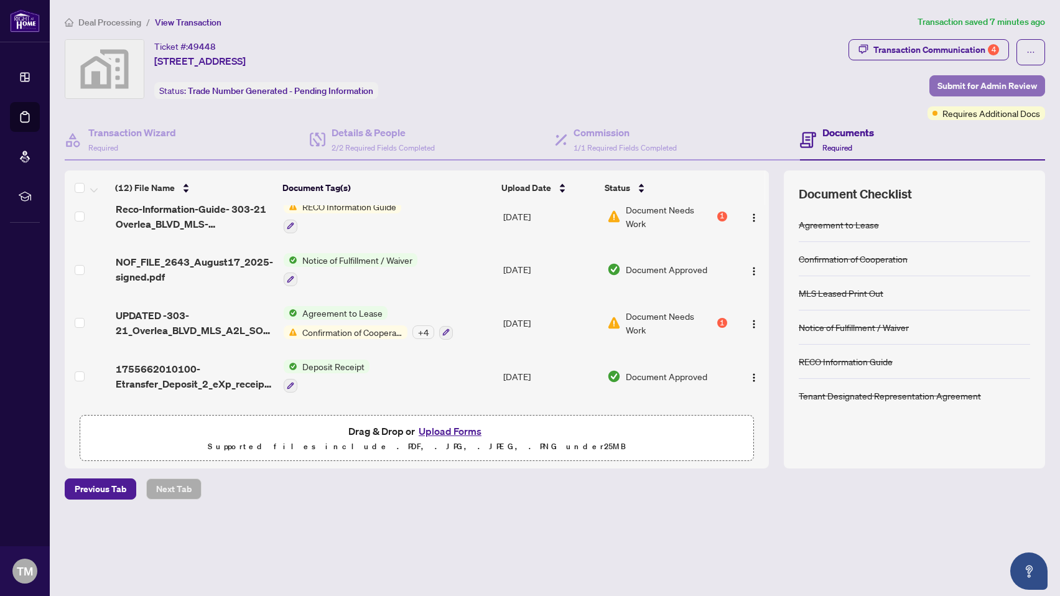
click at [963, 84] on span "Submit for Admin Review" at bounding box center [987, 86] width 100 height 20
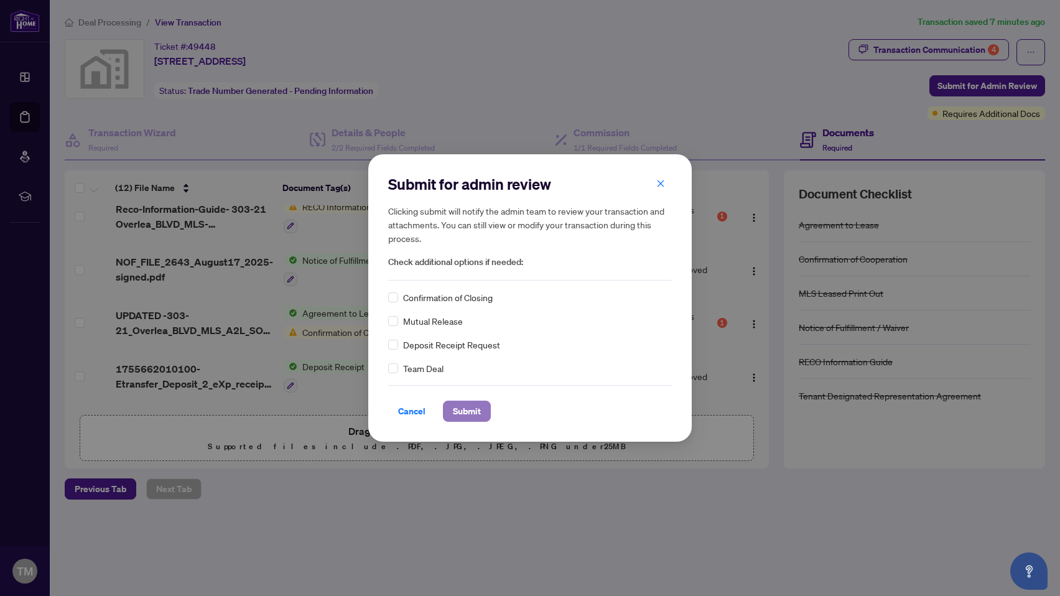
click at [459, 413] on span "Submit" at bounding box center [467, 411] width 28 height 20
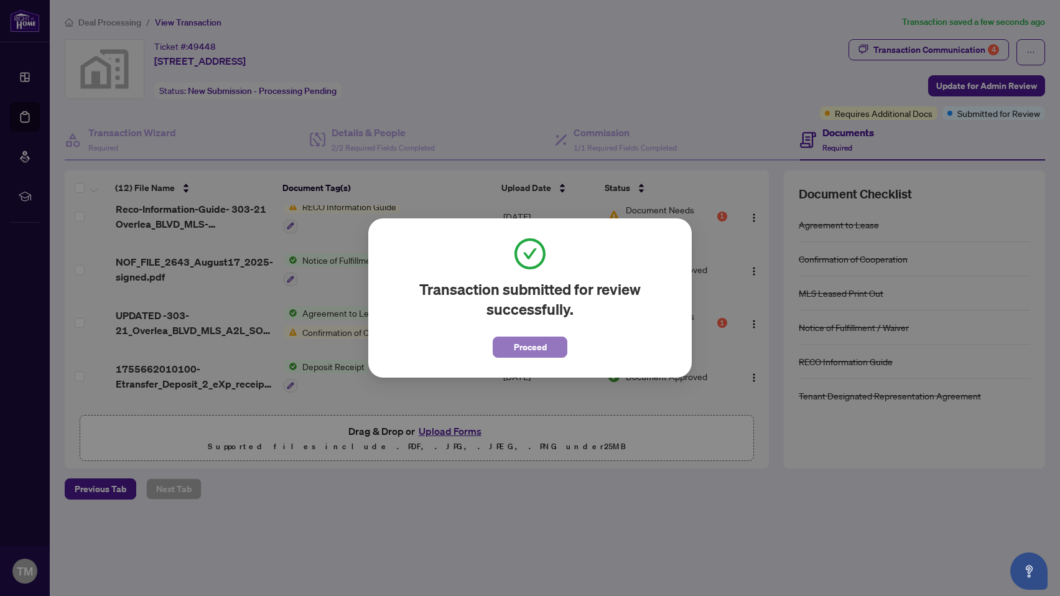
click at [510, 350] on button "Proceed" at bounding box center [530, 347] width 75 height 21
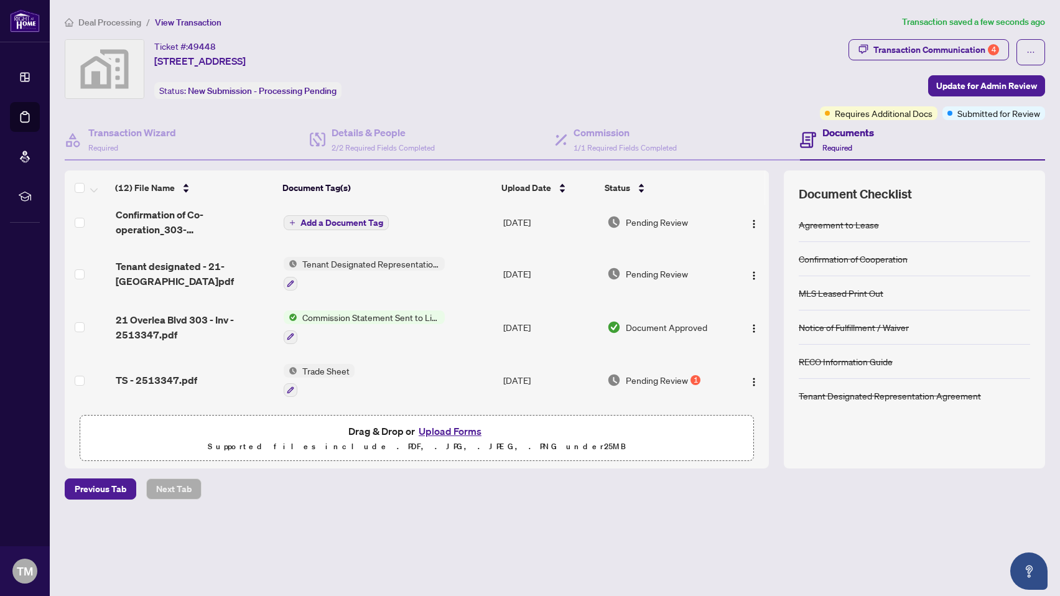
scroll to position [36, 0]
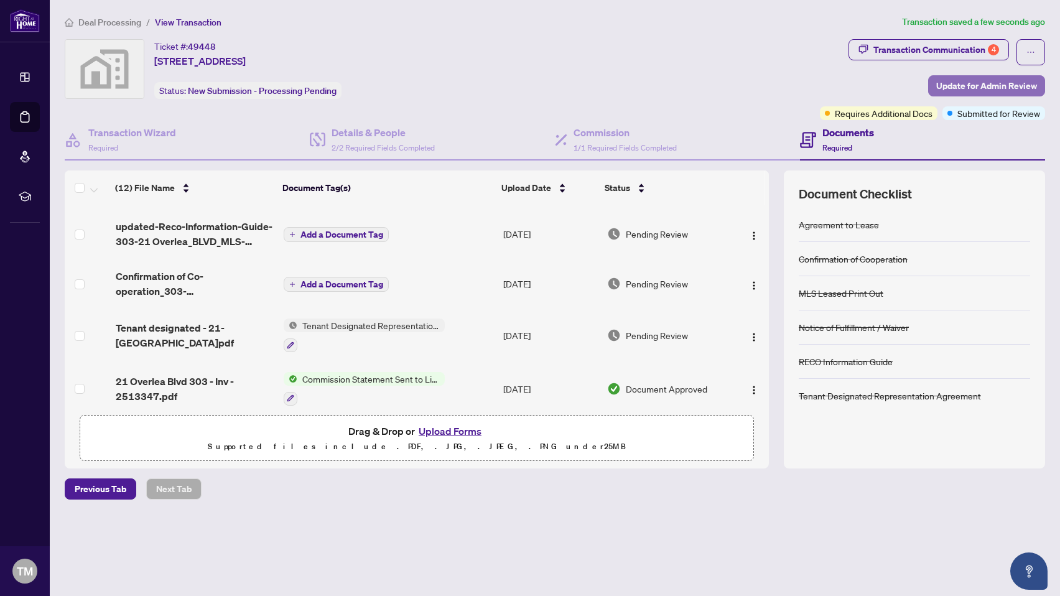
click at [963, 90] on span "Update for Admin Review" at bounding box center [986, 86] width 101 height 20
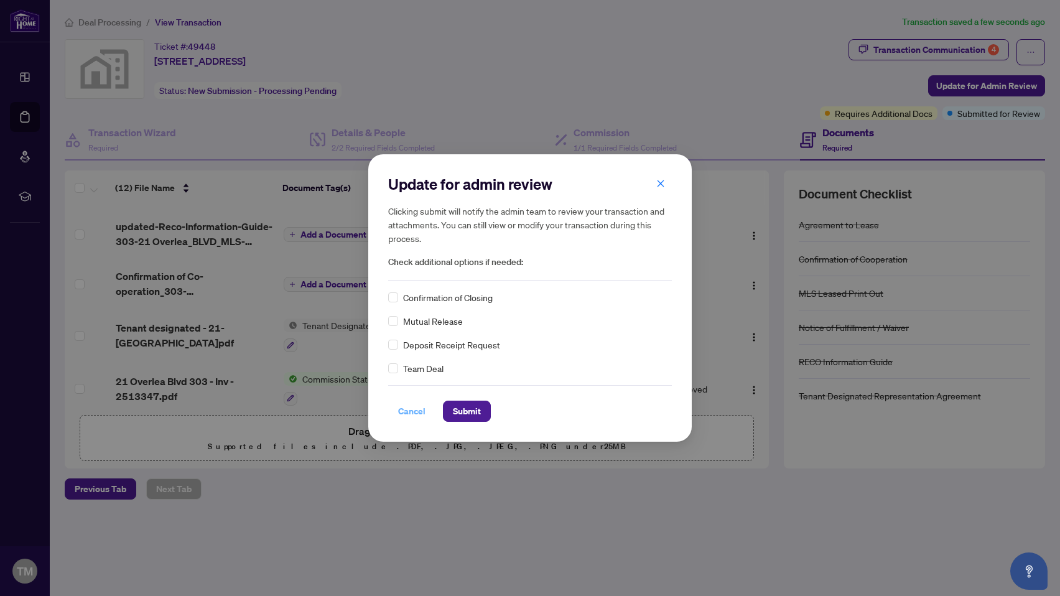
click at [409, 414] on span "Cancel" at bounding box center [411, 411] width 27 height 20
